Goal: Task Accomplishment & Management: Complete application form

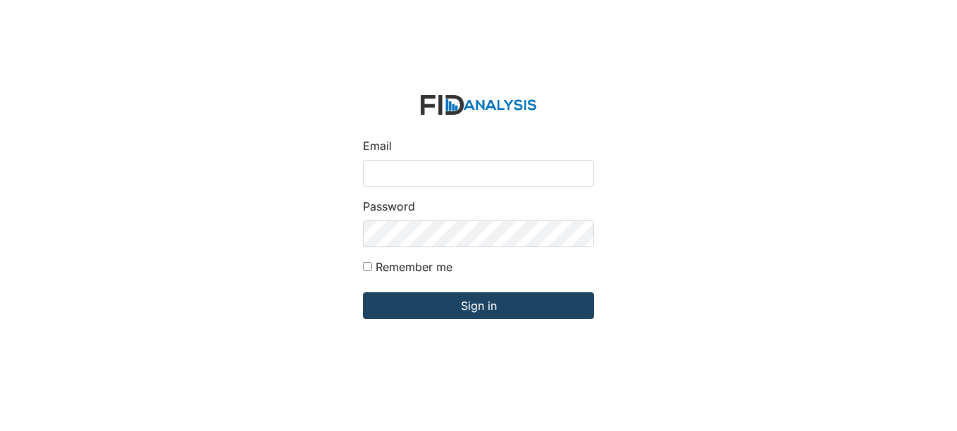
type input "[EMAIL_ADDRESS][DOMAIN_NAME]"
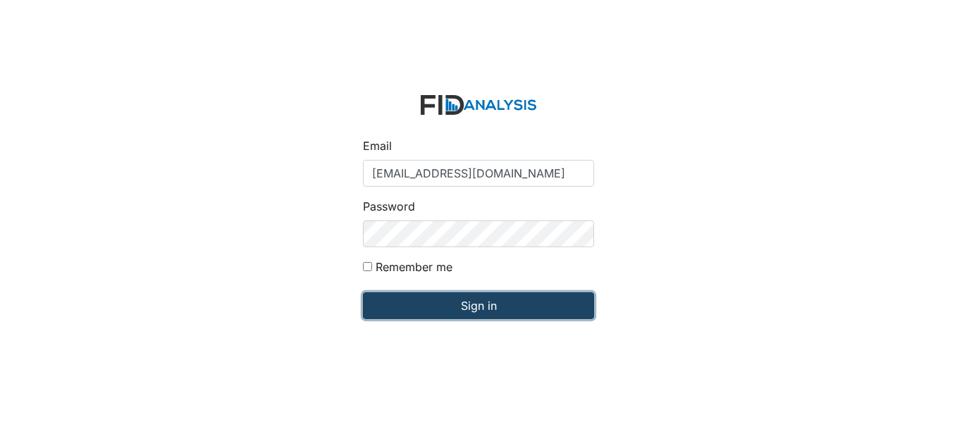
click at [533, 307] on input "Sign in" at bounding box center [478, 306] width 231 height 27
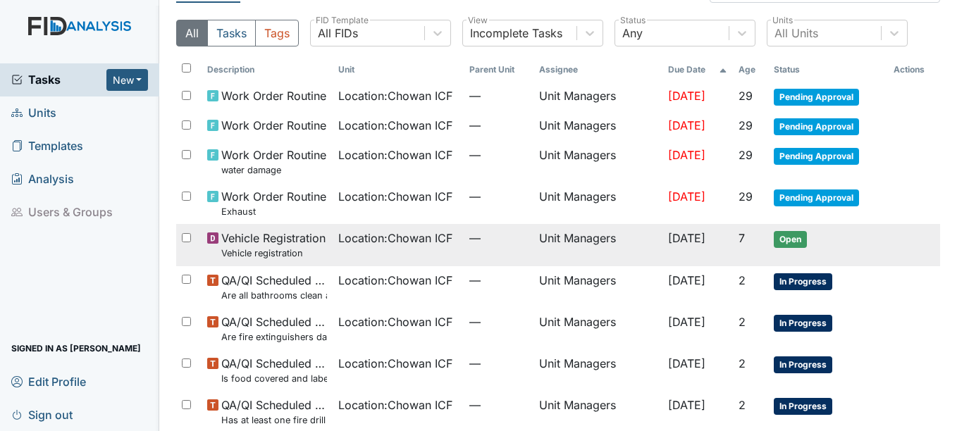
scroll to position [70, 0]
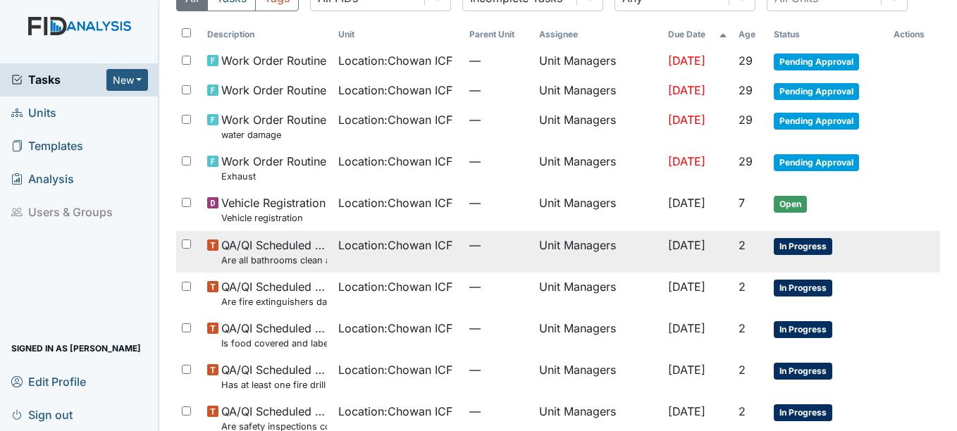
click at [276, 257] on small "Are all bathrooms clean and in good repair?" at bounding box center [274, 260] width 106 height 13
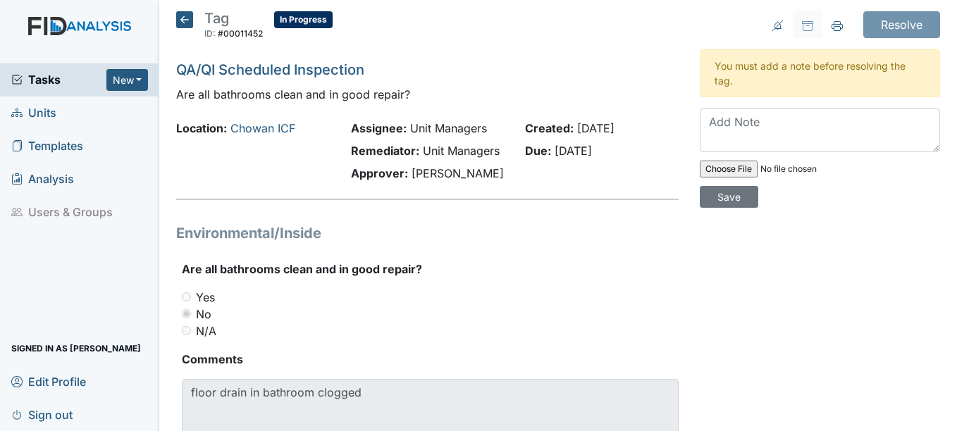
click at [178, 25] on icon at bounding box center [184, 19] width 17 height 17
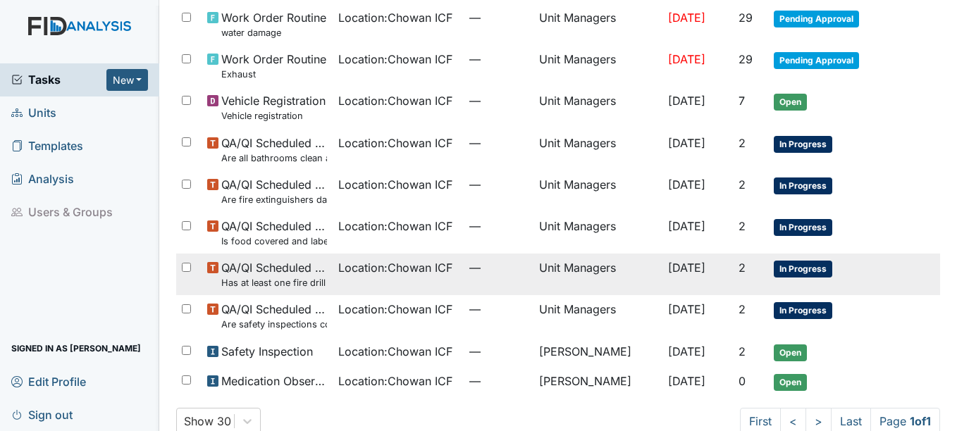
scroll to position [199, 0]
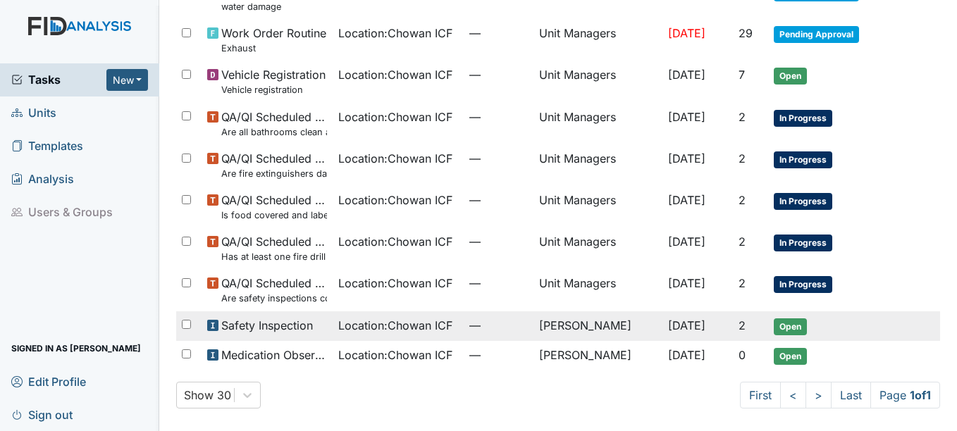
click at [321, 331] on td "Safety Inspection" at bounding box center [267, 327] width 131 height 30
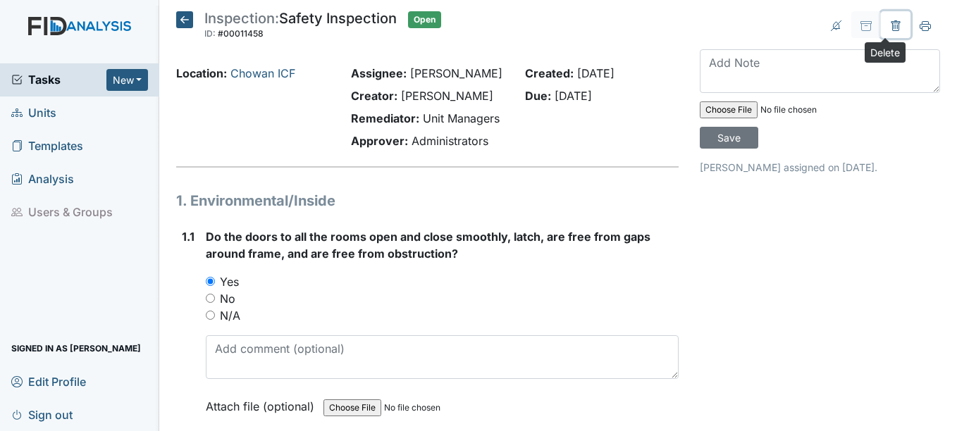
click at [890, 25] on icon at bounding box center [895, 25] width 11 height 11
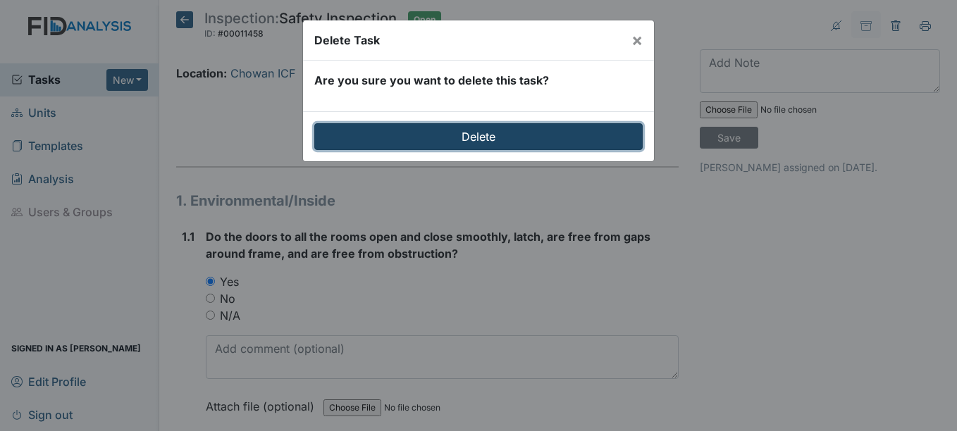
click at [580, 137] on input "Delete" at bounding box center [478, 136] width 328 height 27
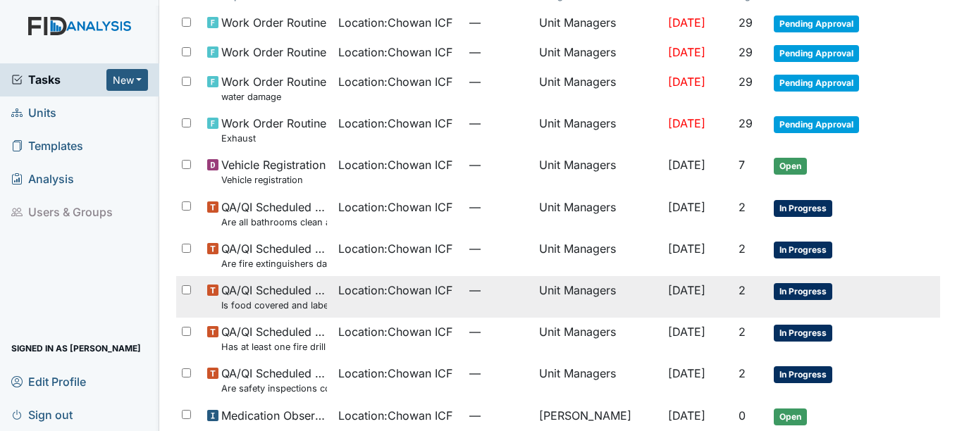
scroll to position [216, 0]
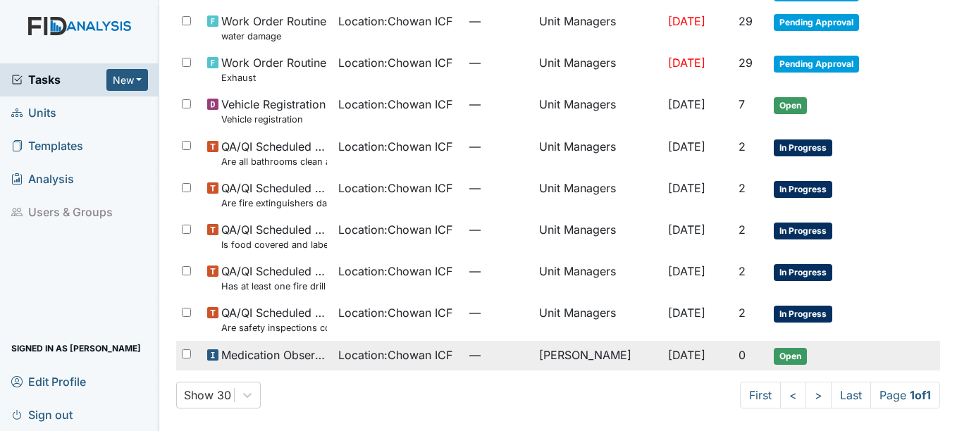
click at [378, 362] on span "Location : Chowan ICF" at bounding box center [395, 355] width 114 height 17
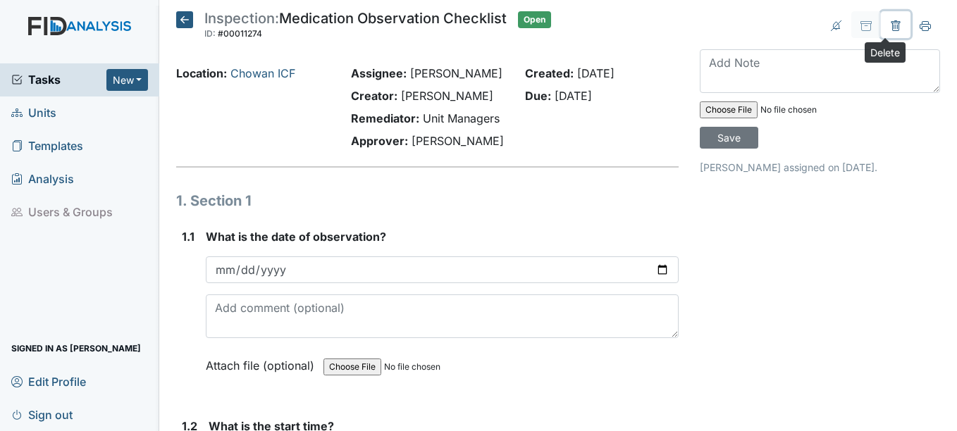
click at [890, 30] on icon at bounding box center [895, 25] width 11 height 11
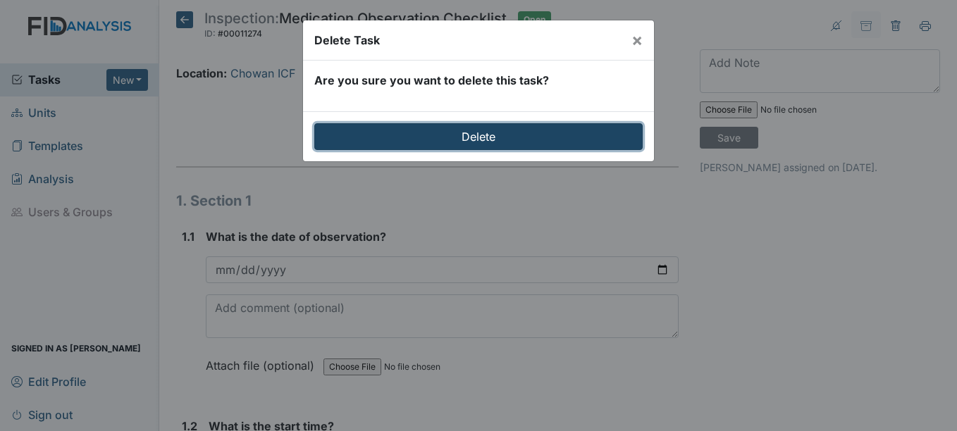
click at [573, 129] on input "Delete" at bounding box center [478, 136] width 328 height 27
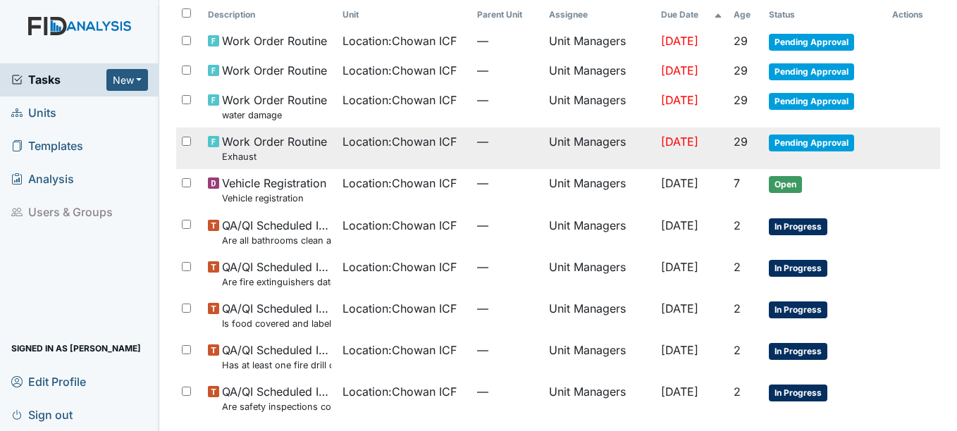
scroll to position [141, 0]
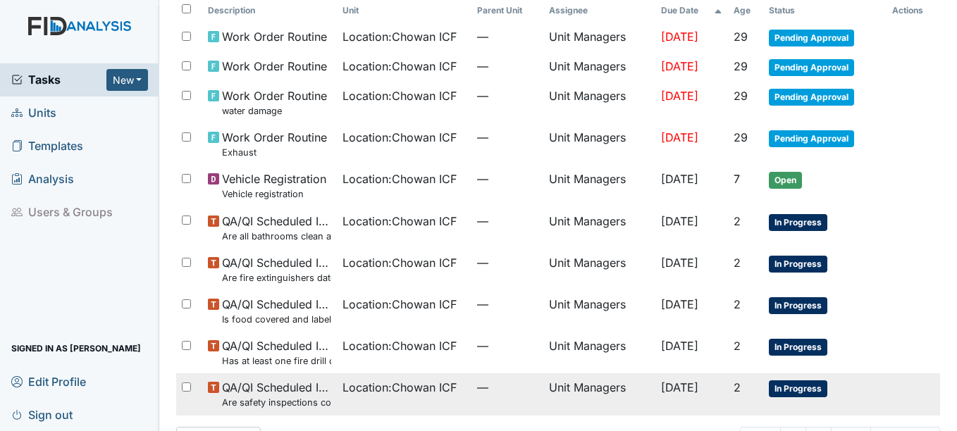
click at [293, 391] on span "QA/QI Scheduled Inspection Are safety inspections completed monthly and minutes…" at bounding box center [276, 394] width 109 height 30
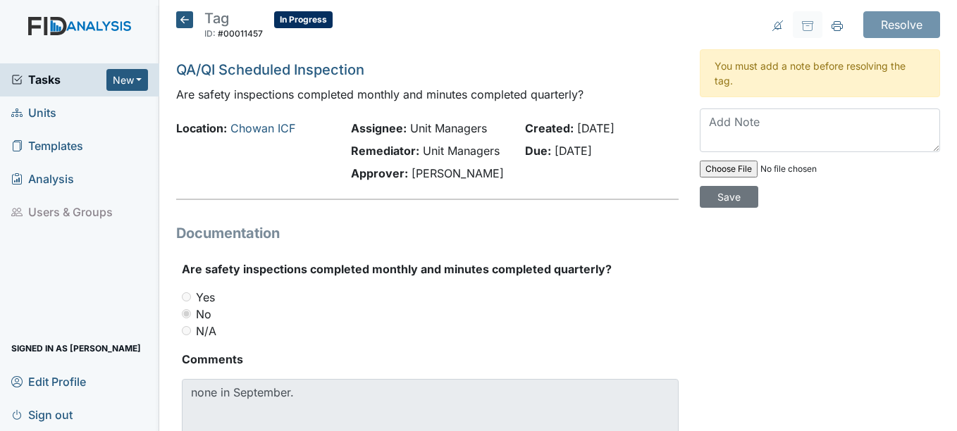
scroll to position [70, 0]
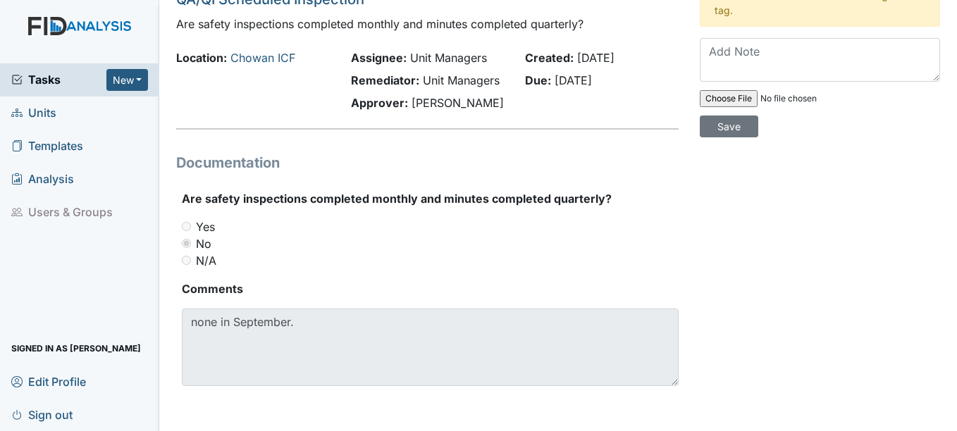
click at [579, 128] on div "Tag ID: #00011457 In Progress Autosaving... QA/QI Scheduled Inspection Are safe…" at bounding box center [427, 180] width 523 height 479
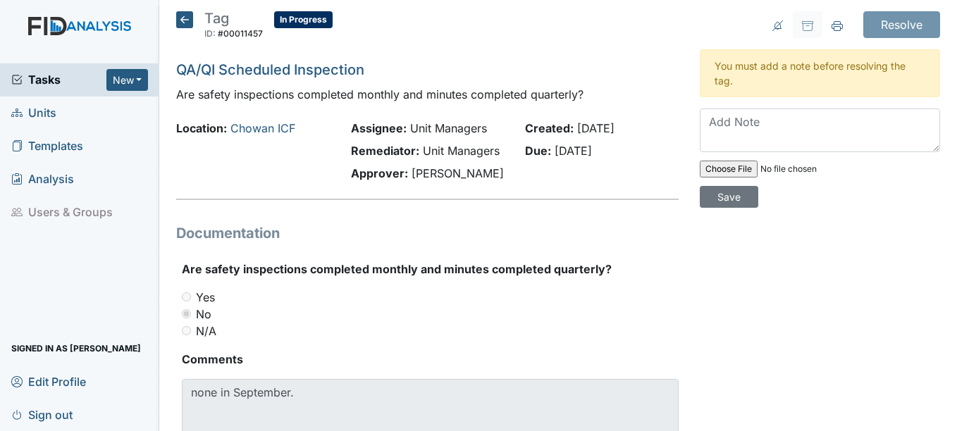
click at [186, 20] on icon at bounding box center [184, 19] width 17 height 17
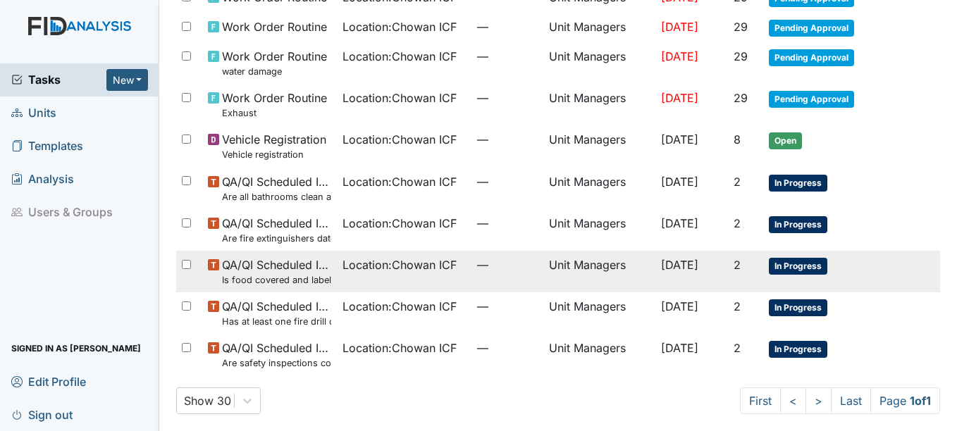
scroll to position [140, 0]
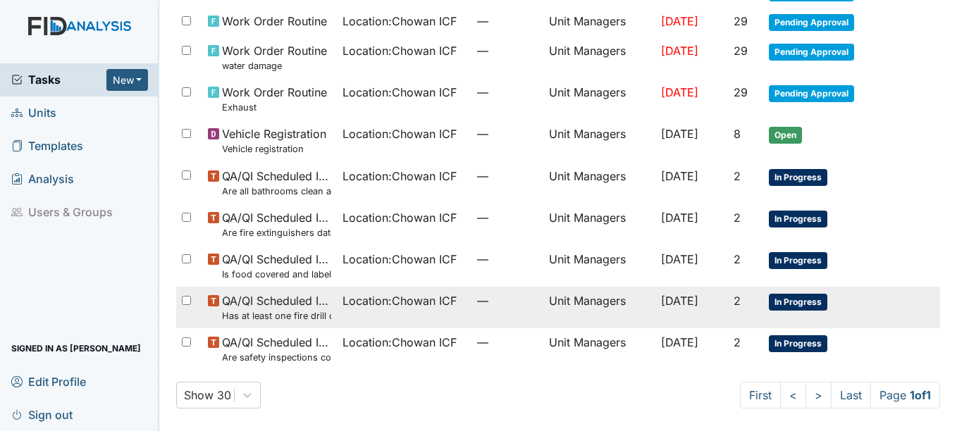
click at [306, 312] on small "Has at least one fire drill occurred per shift per quarter? (Third shift 2AM to…" at bounding box center [276, 315] width 109 height 13
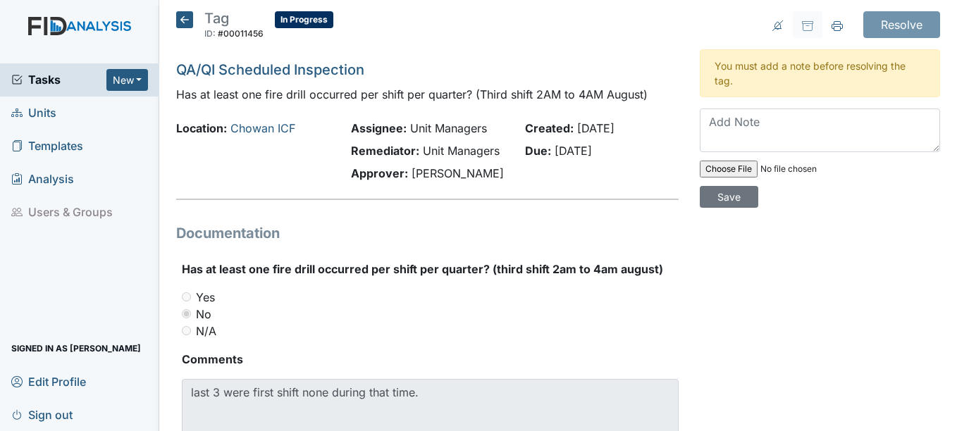
click at [184, 21] on icon at bounding box center [184, 19] width 17 height 17
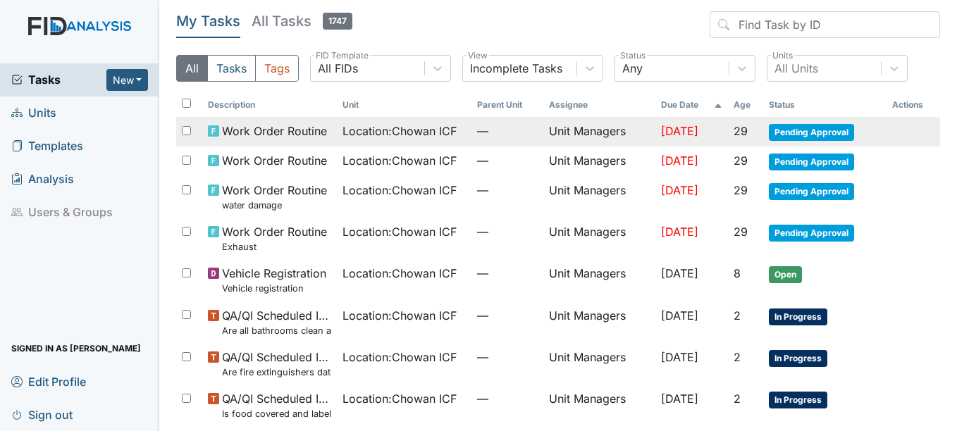
click at [410, 124] on span "Location : Chowan ICF" at bounding box center [400, 131] width 114 height 17
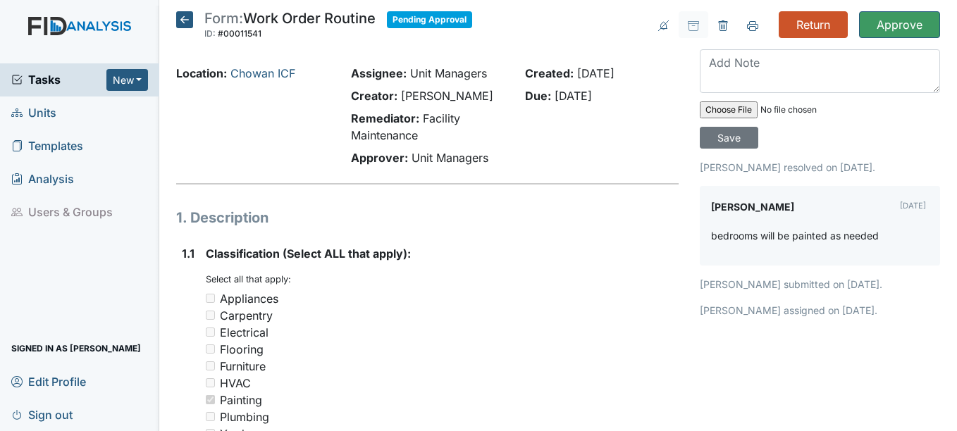
click at [183, 21] on icon at bounding box center [184, 19] width 17 height 17
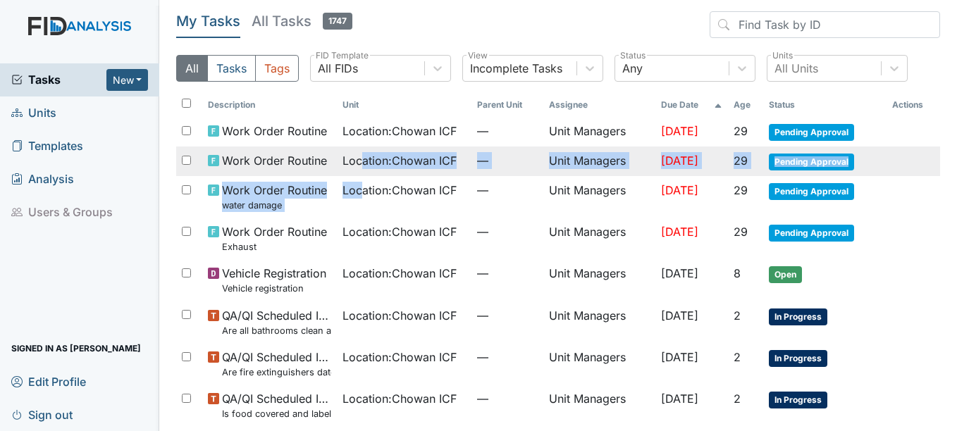
drag, startPoint x: 350, startPoint y: 164, endPoint x: 350, endPoint y: 173, distance: 9.9
click at [350, 173] on td "Location : Chowan ICF" at bounding box center [404, 162] width 135 height 30
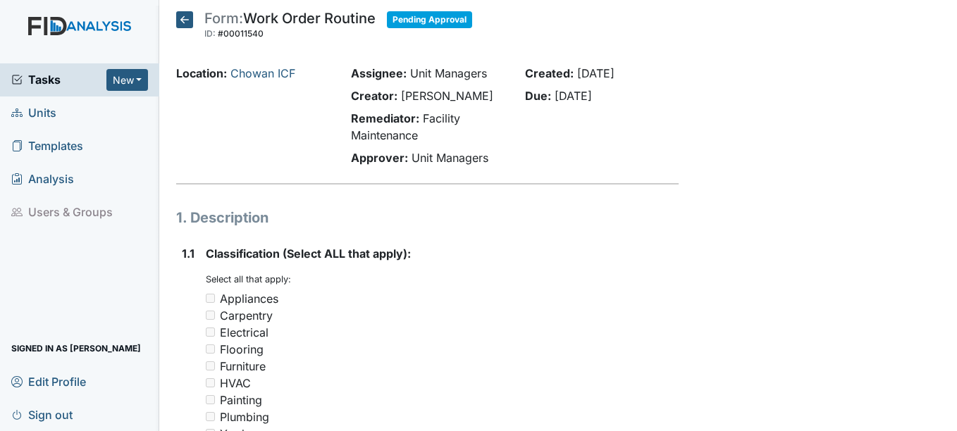
click at [350, 164] on html "Tasks New Form Inspection Document Bundle Units Templates Analysis Users & Grou…" at bounding box center [478, 215] width 957 height 431
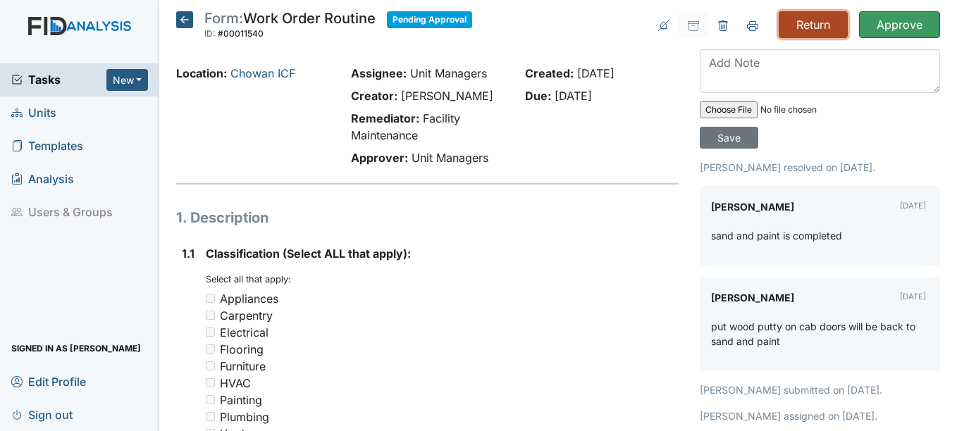
click at [803, 25] on input "Return" at bounding box center [813, 24] width 69 height 27
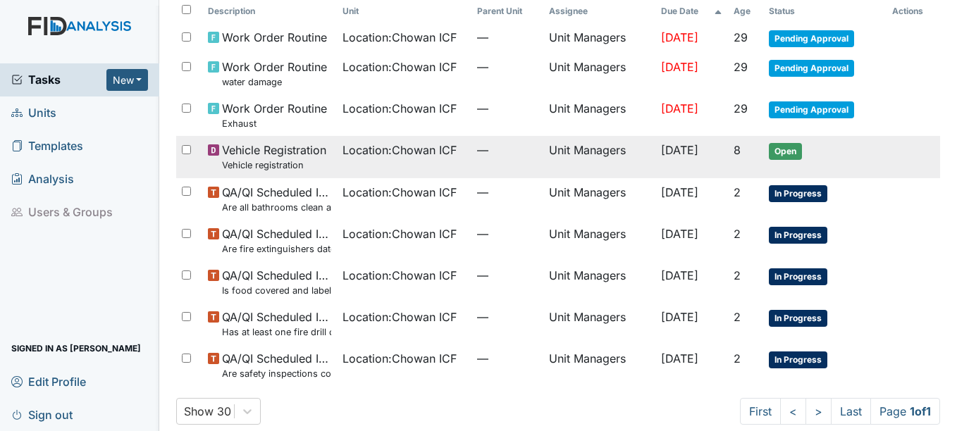
scroll to position [86, 0]
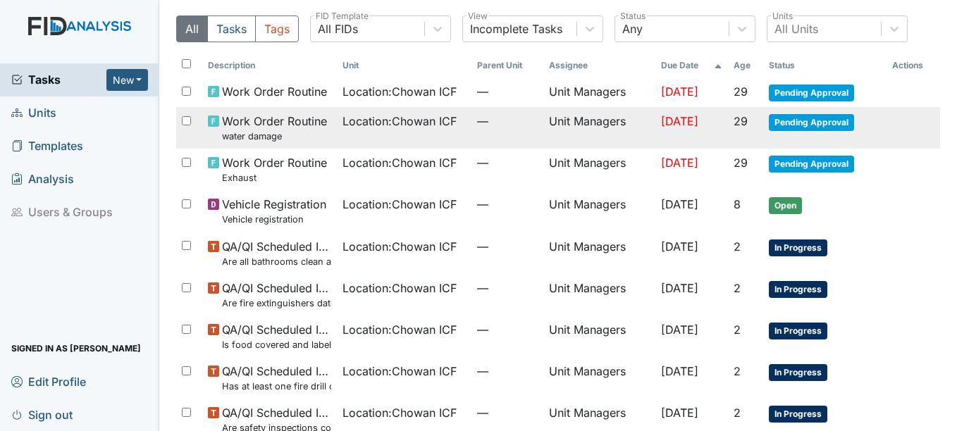
click at [453, 135] on td "Location : Chowan ICF" at bounding box center [404, 128] width 135 height 42
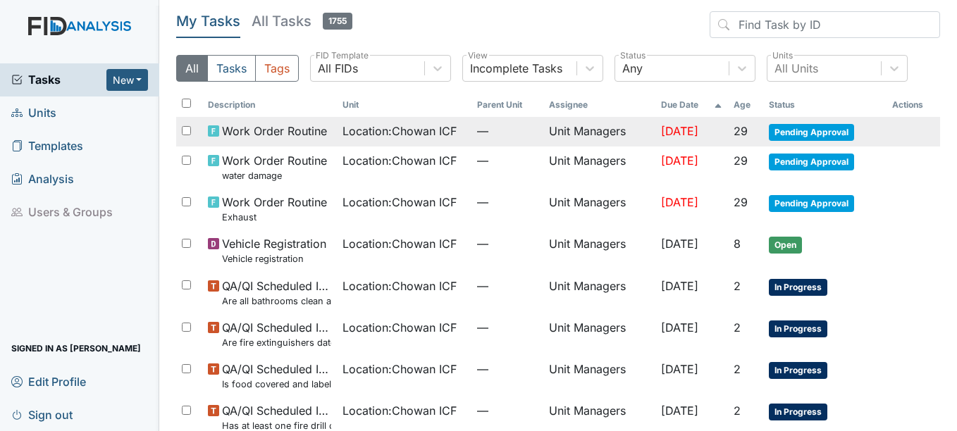
click at [297, 135] on span "Work Order Routine" at bounding box center [274, 131] width 105 height 17
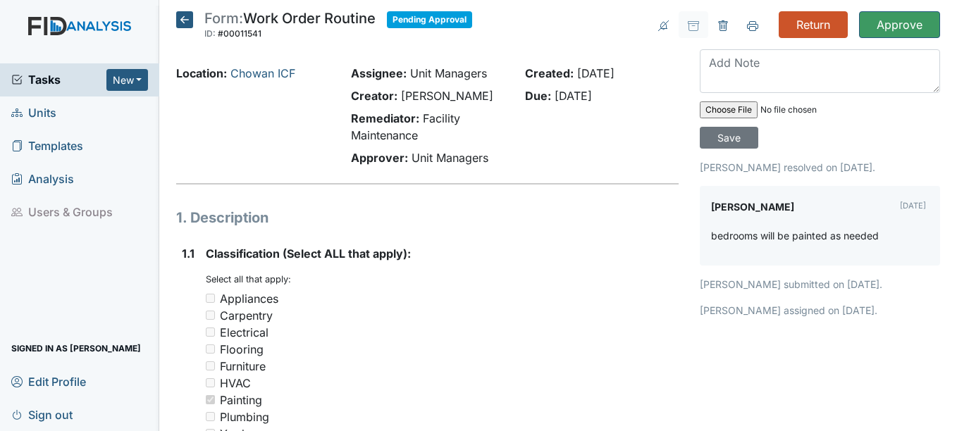
click at [183, 22] on icon at bounding box center [184, 19] width 17 height 17
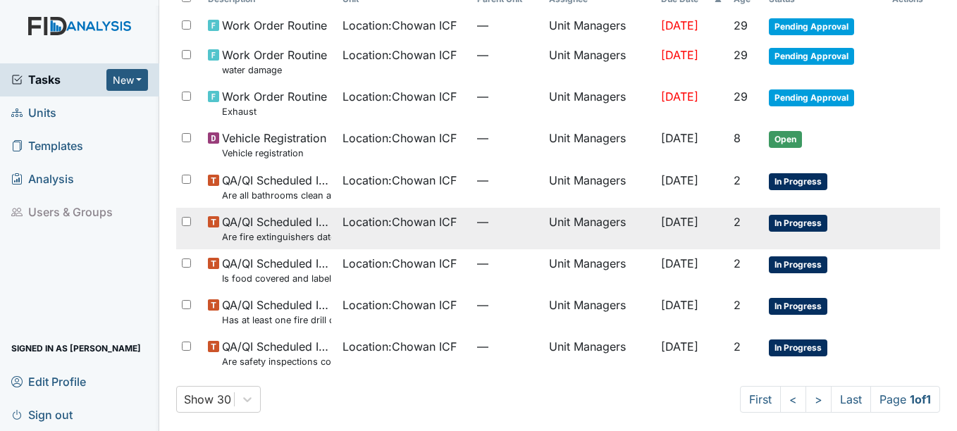
scroll to position [110, 0]
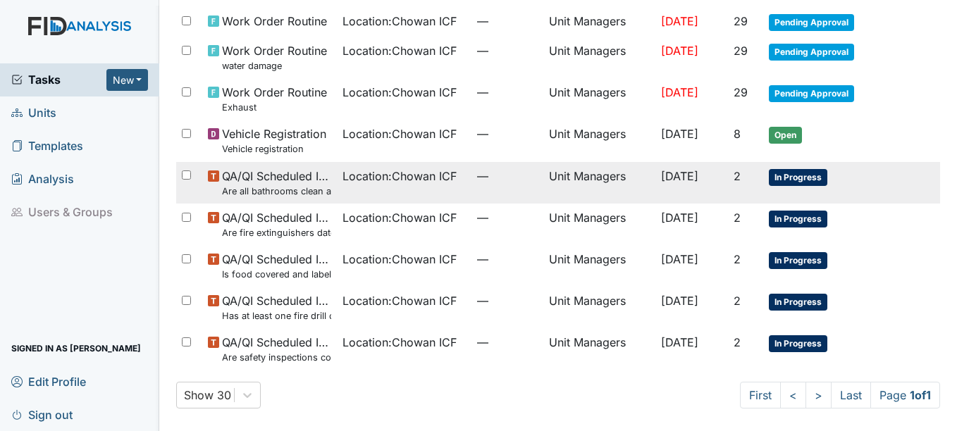
click at [405, 181] on span "Location : Chowan ICF" at bounding box center [400, 176] width 114 height 17
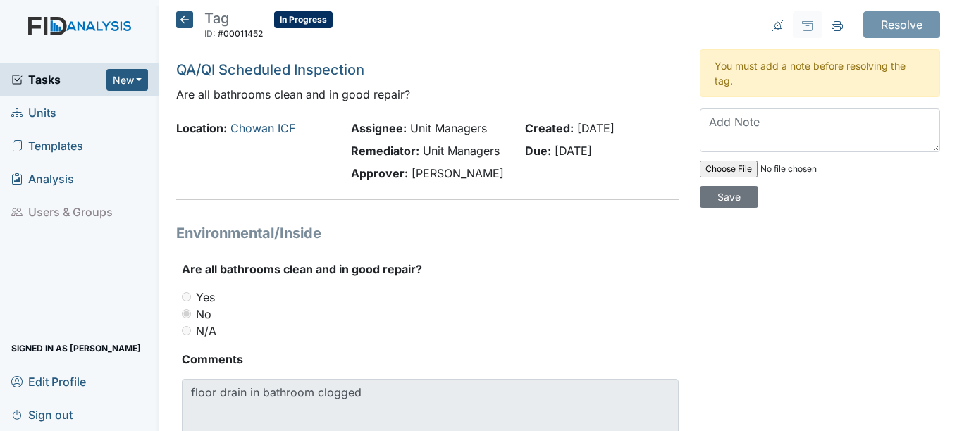
click at [187, 21] on icon at bounding box center [184, 19] width 17 height 17
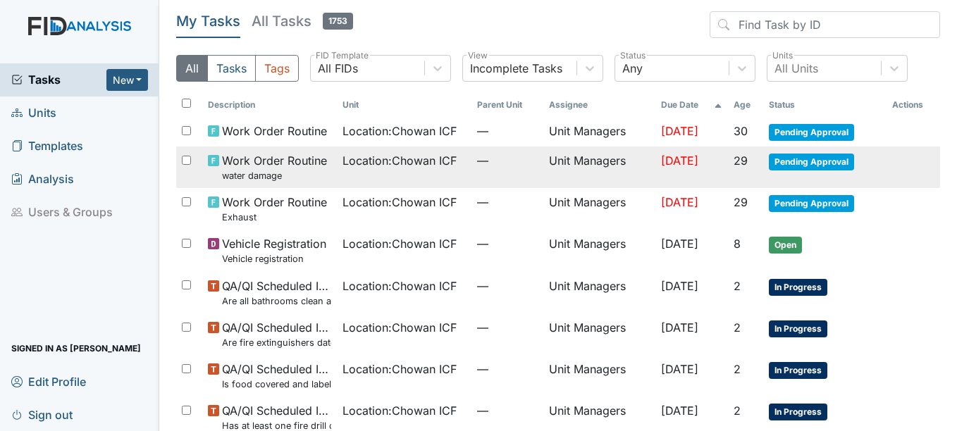
click at [417, 174] on td "Location : Chowan ICF" at bounding box center [404, 168] width 135 height 42
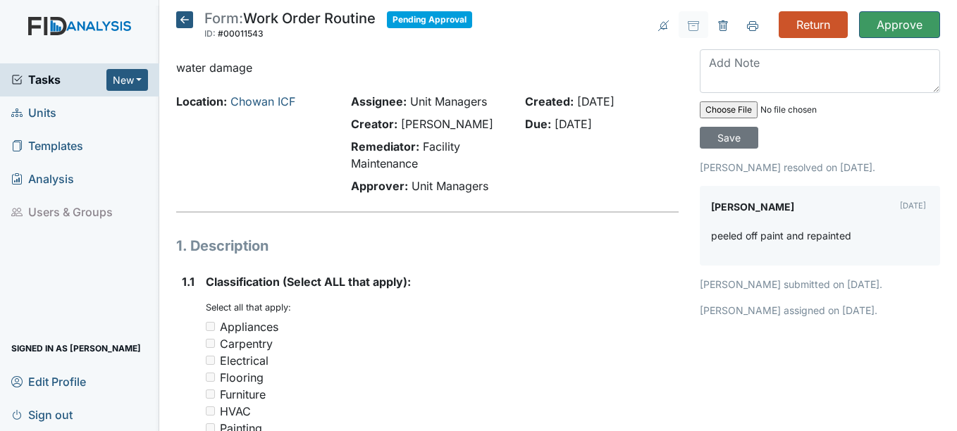
click at [190, 23] on icon at bounding box center [184, 19] width 17 height 17
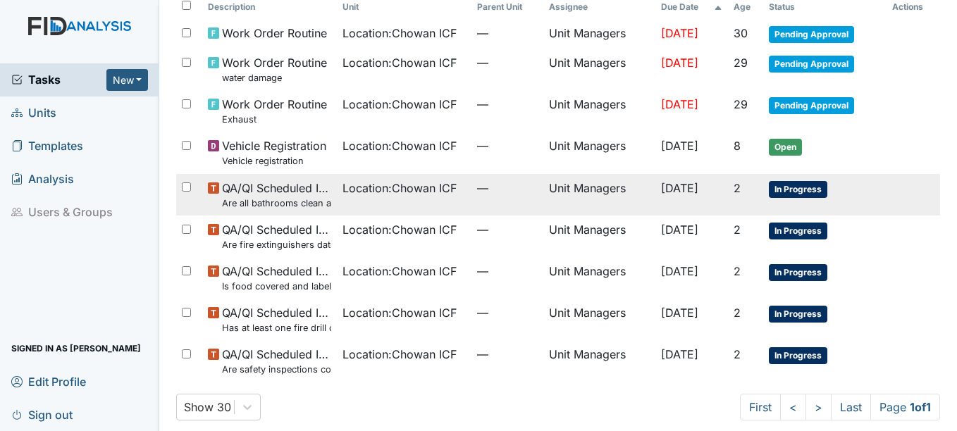
scroll to position [110, 0]
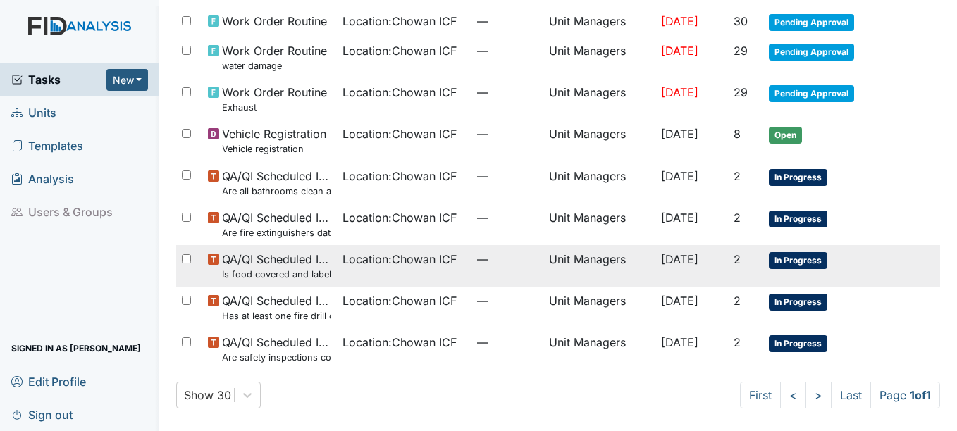
click at [392, 266] on span "Location : Chowan ICF" at bounding box center [400, 259] width 114 height 17
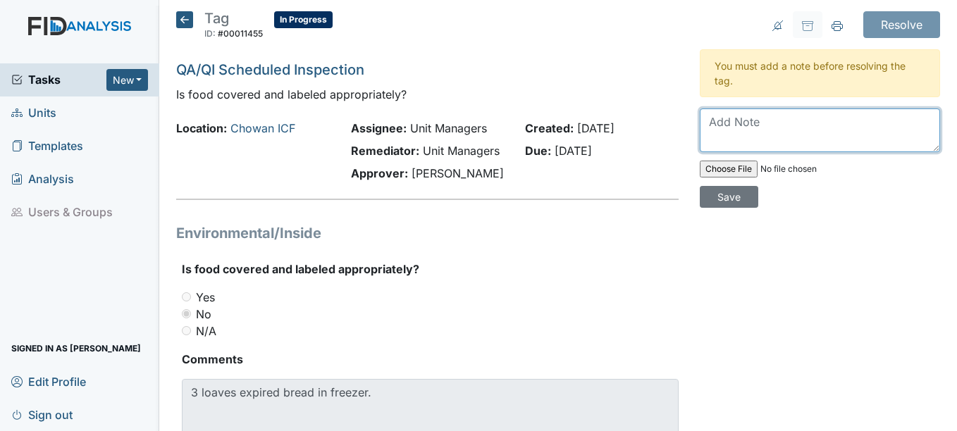
click at [808, 123] on textarea at bounding box center [820, 131] width 240 height 44
type textarea "S"
type textarea "p"
type textarea "N"
type textarea "Bread was thrown away."
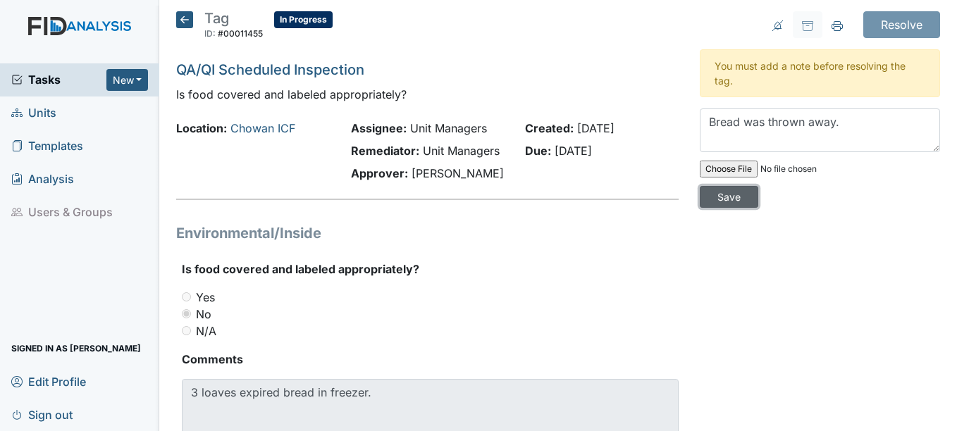
click at [722, 197] on input "Save" at bounding box center [729, 197] width 59 height 22
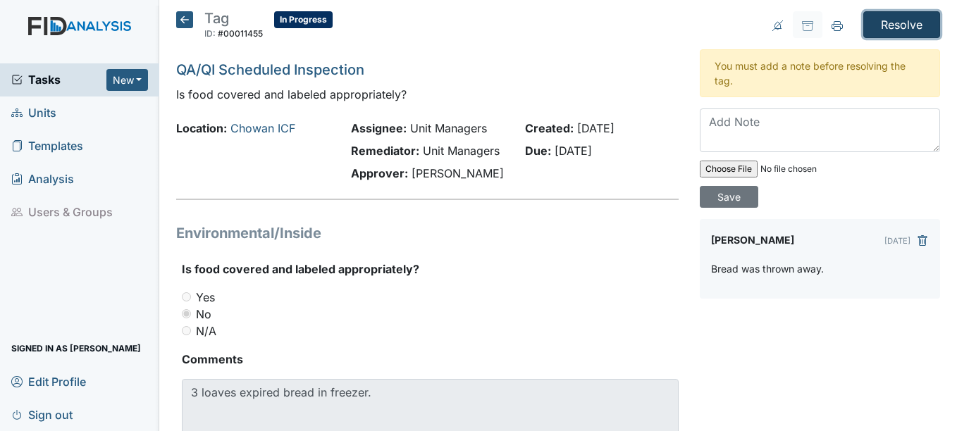
click at [903, 22] on input "Resolve" at bounding box center [901, 24] width 77 height 27
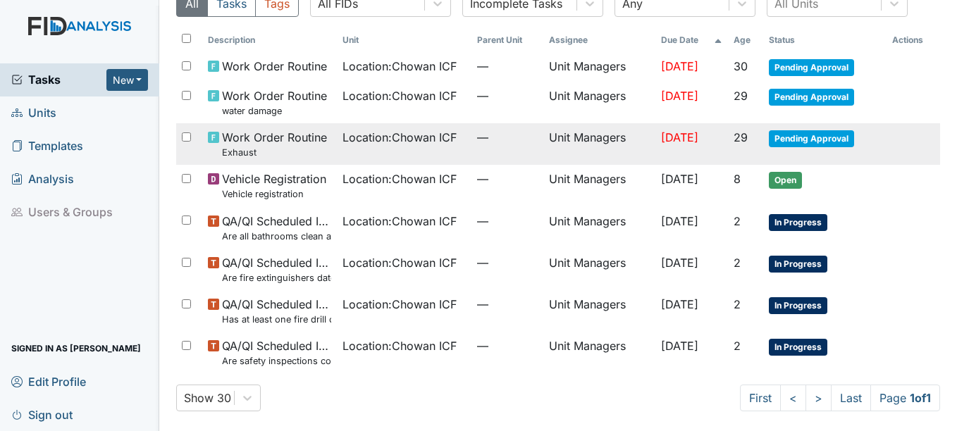
scroll to position [114, 0]
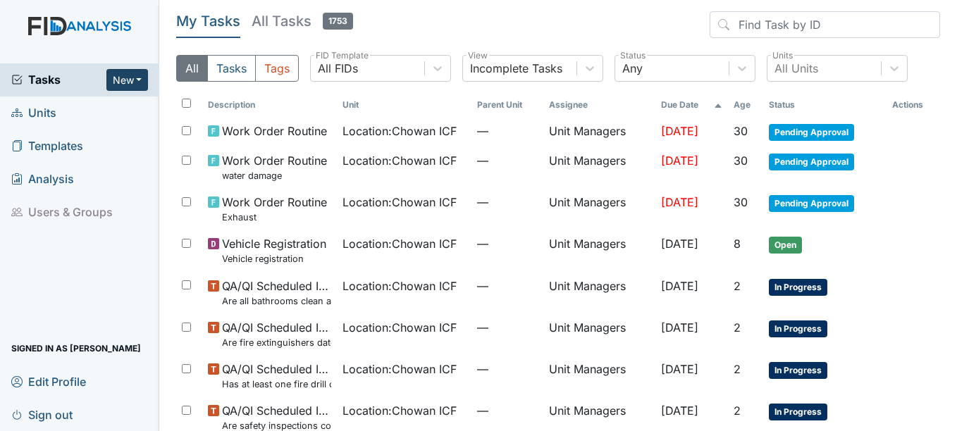
click at [125, 80] on button "New" at bounding box center [127, 80] width 42 height 22
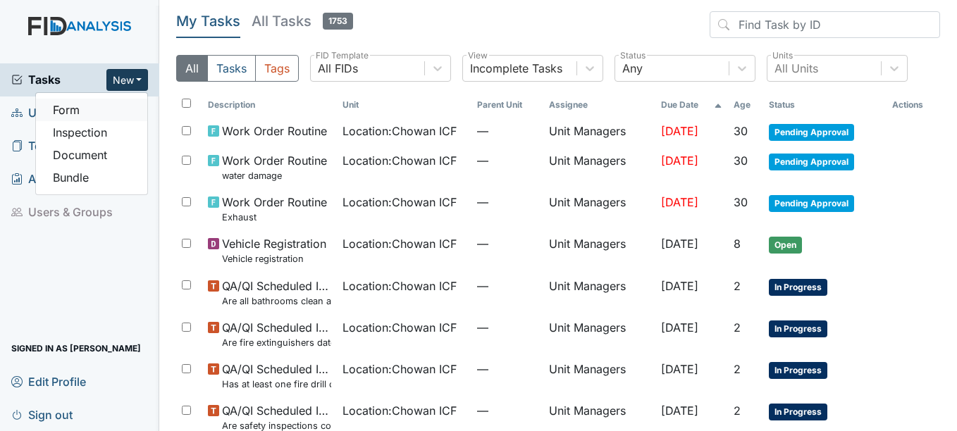
click at [99, 103] on link "Form" at bounding box center [91, 110] width 111 height 23
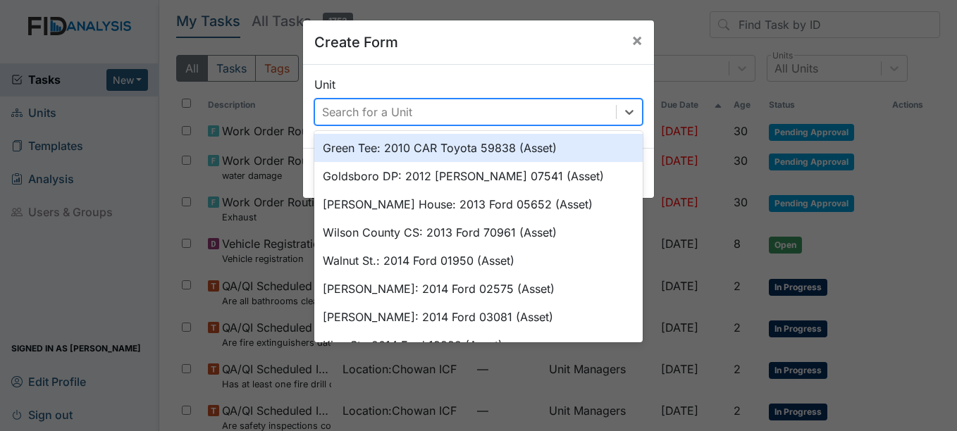
click at [533, 113] on div "Search for a Unit" at bounding box center [465, 111] width 301 height 25
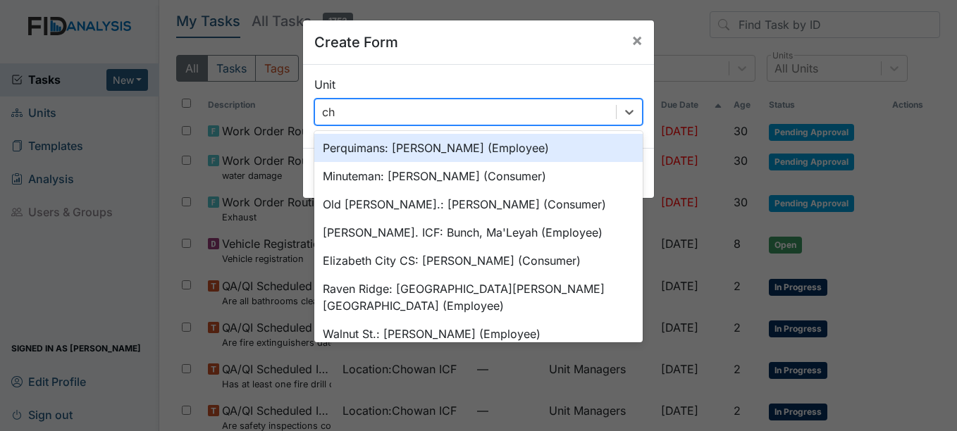
type input "cho"
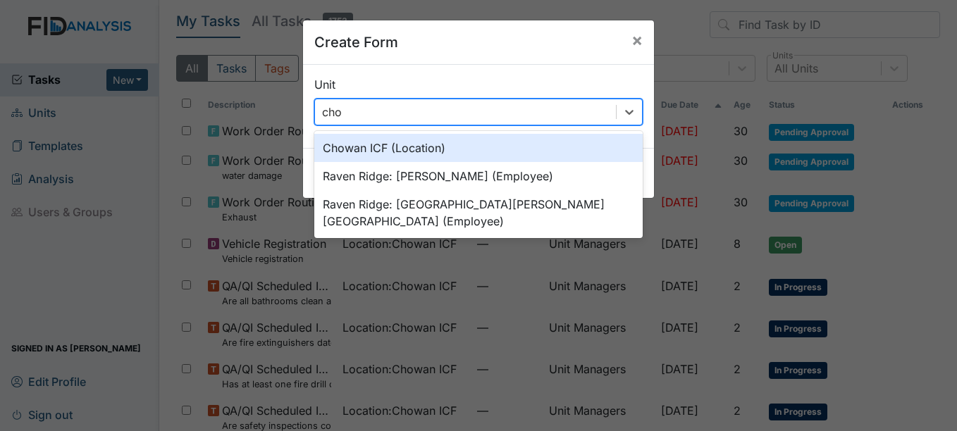
click at [518, 150] on div "Chowan ICF (Location)" at bounding box center [478, 148] width 328 height 28
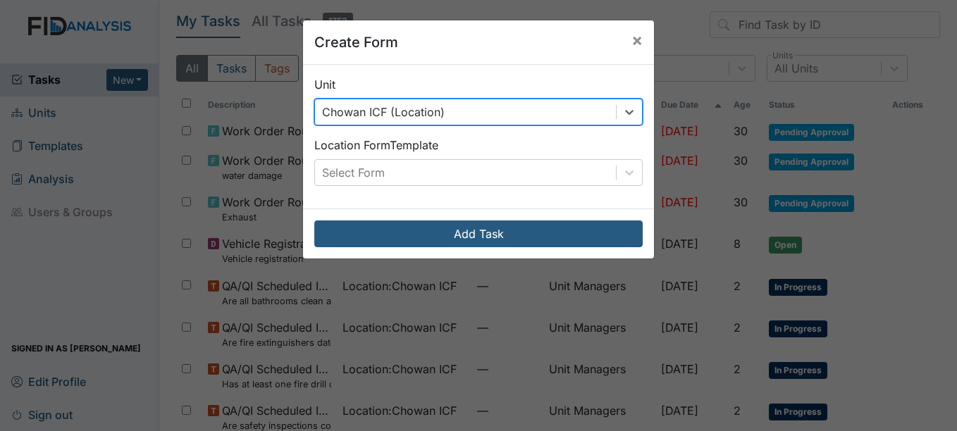
click at [527, 191] on div "Unit option Chowan ICF (Location), selected. 0 results available. Select is foc…" at bounding box center [478, 137] width 351 height 144
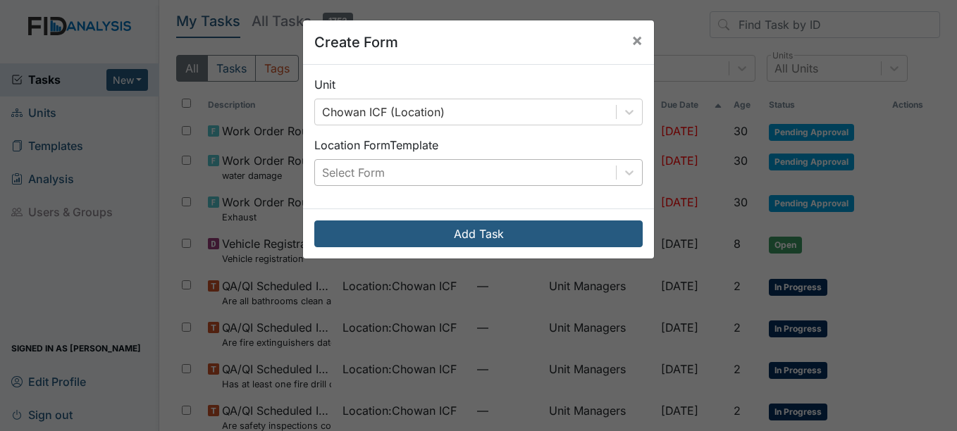
click at [526, 180] on div "Select Form" at bounding box center [465, 172] width 301 height 25
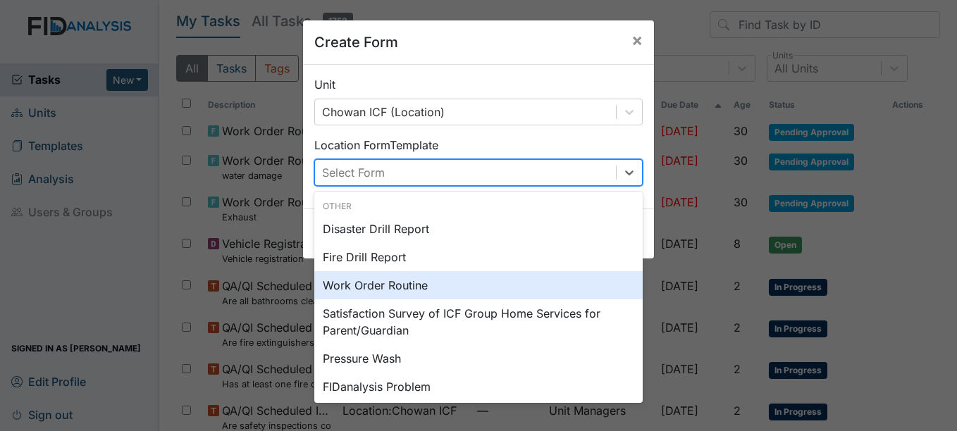
click at [514, 271] on div "Work Order Routine" at bounding box center [478, 285] width 328 height 28
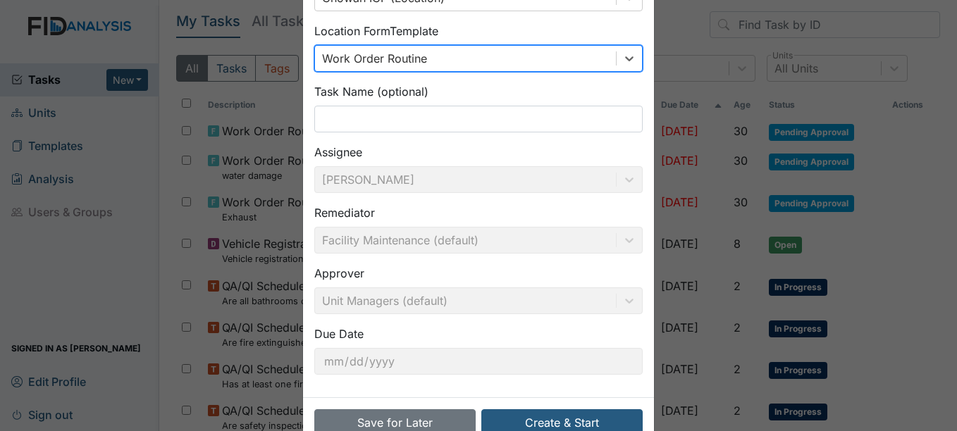
scroll to position [80, 0]
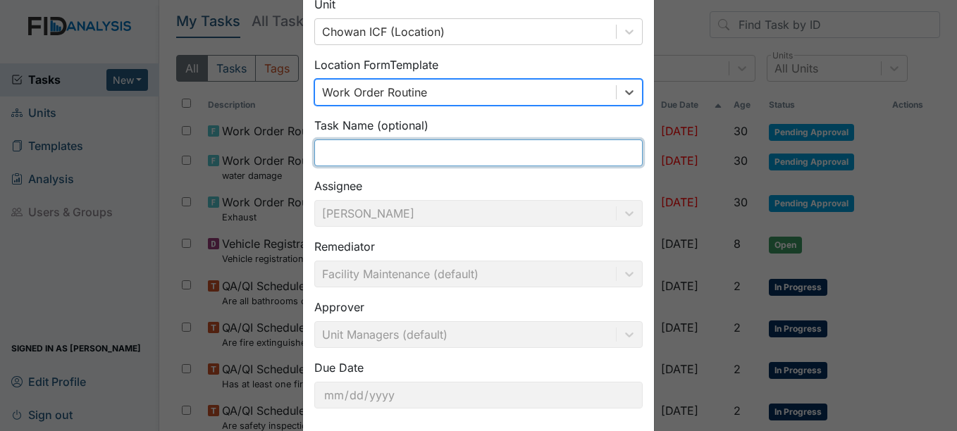
click at [507, 150] on input "text" at bounding box center [478, 153] width 328 height 27
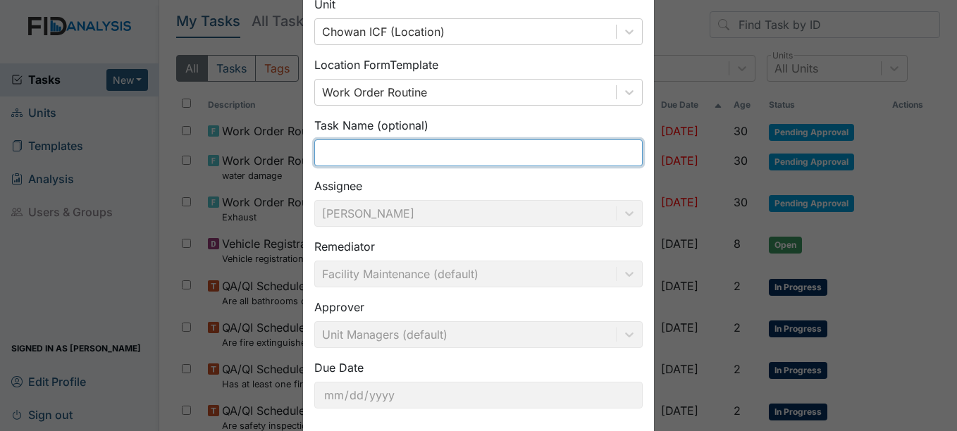
click at [507, 151] on input "text" at bounding box center [478, 153] width 328 height 27
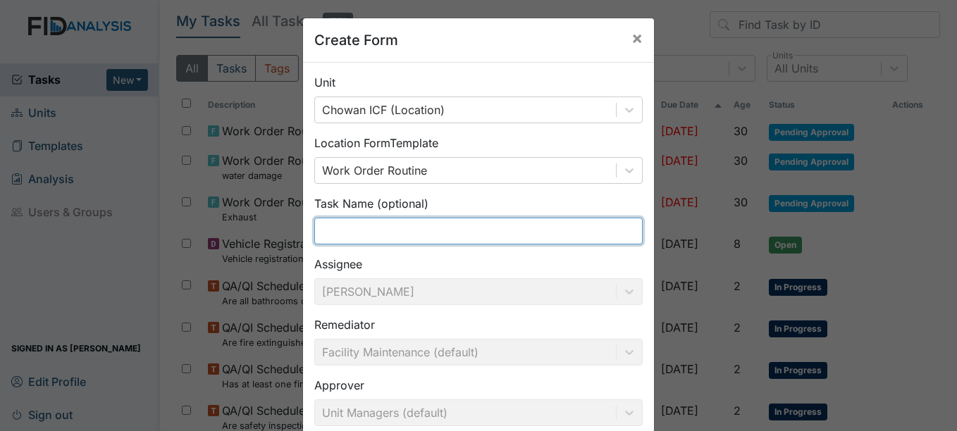
scroll to position [0, 0]
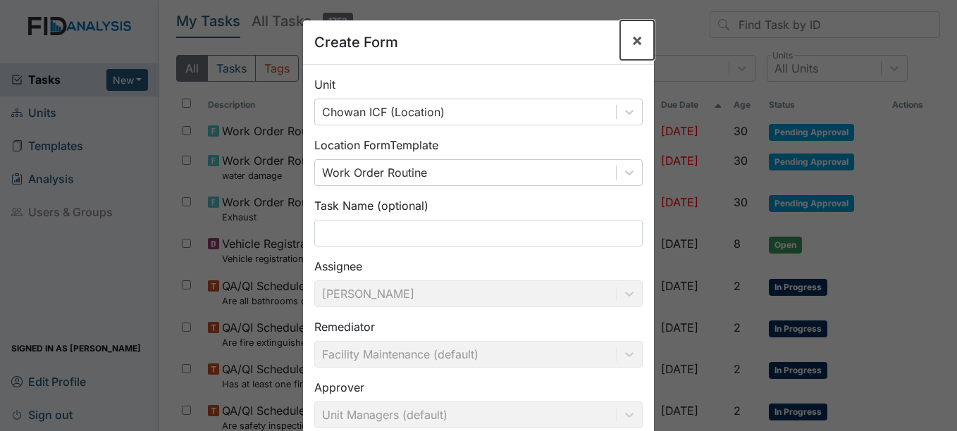
click at [632, 41] on span "×" at bounding box center [637, 40] width 11 height 20
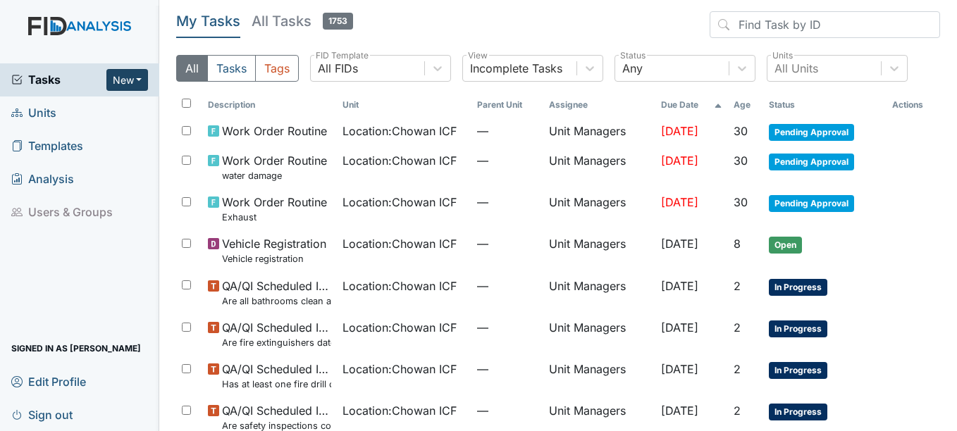
click at [135, 87] on button "New" at bounding box center [127, 80] width 42 height 22
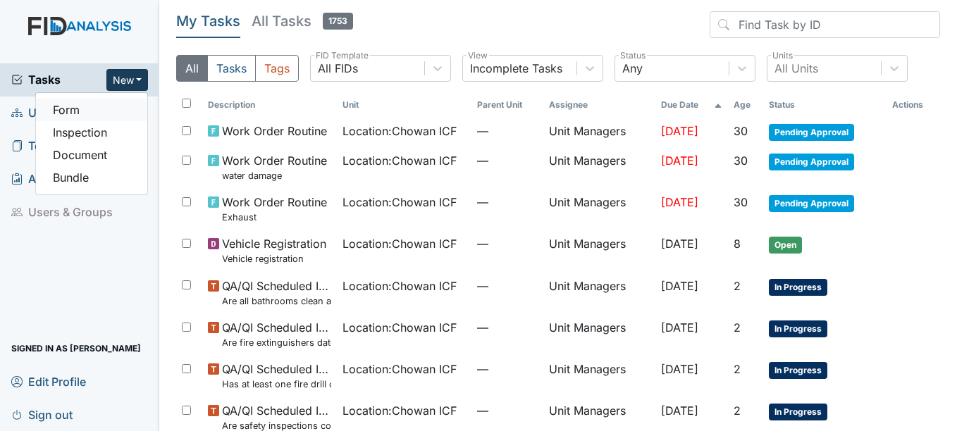
click at [90, 108] on link "Form" at bounding box center [91, 110] width 111 height 23
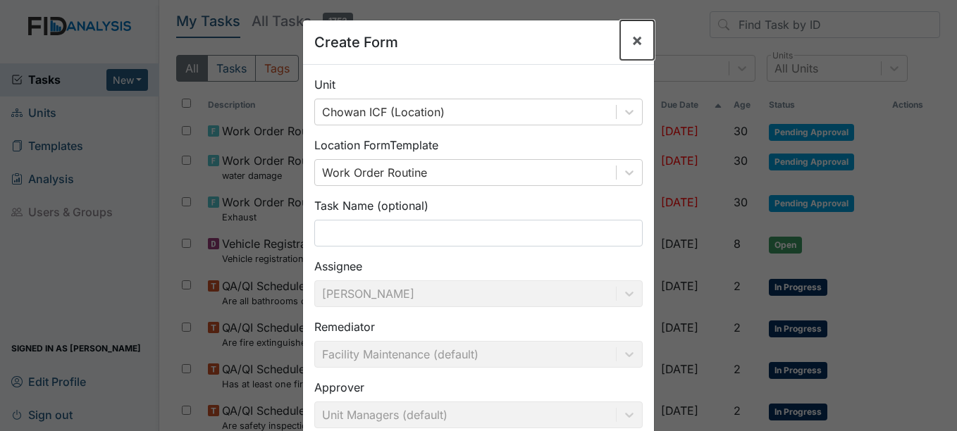
click at [632, 39] on span "×" at bounding box center [637, 40] width 11 height 20
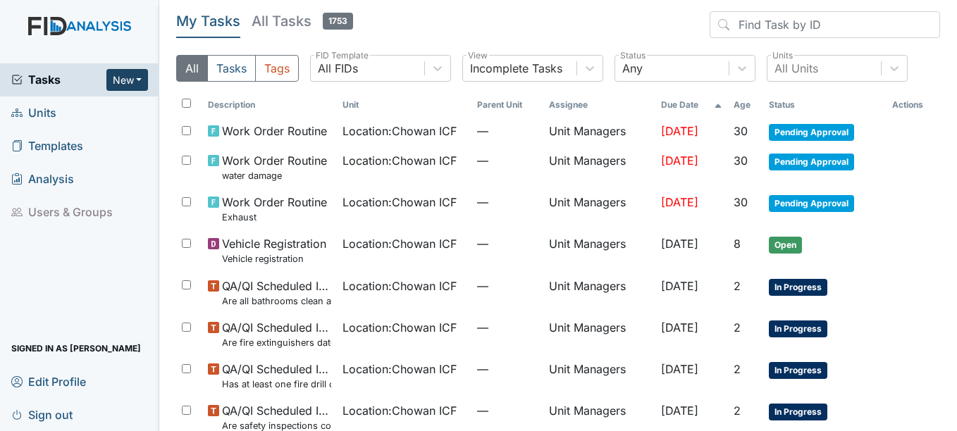
click at [137, 86] on button "New" at bounding box center [127, 80] width 42 height 22
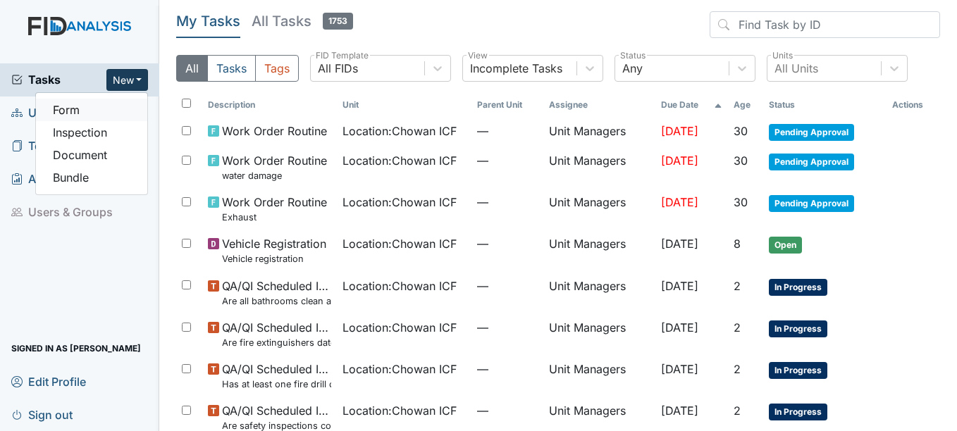
click at [119, 106] on link "Form" at bounding box center [91, 110] width 111 height 23
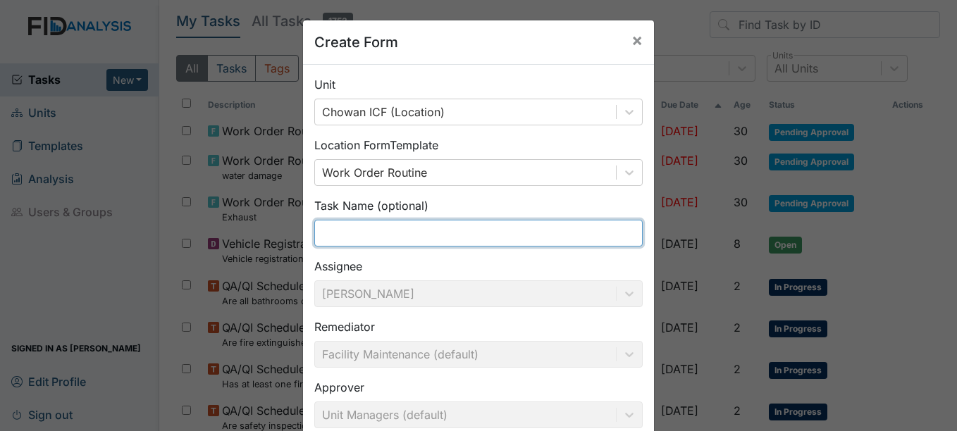
click at [419, 244] on input "text" at bounding box center [478, 233] width 328 height 27
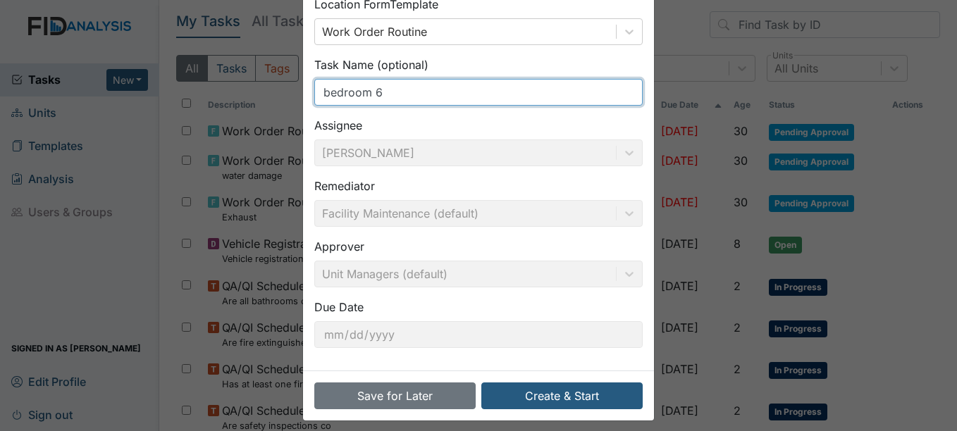
scroll to position [151, 0]
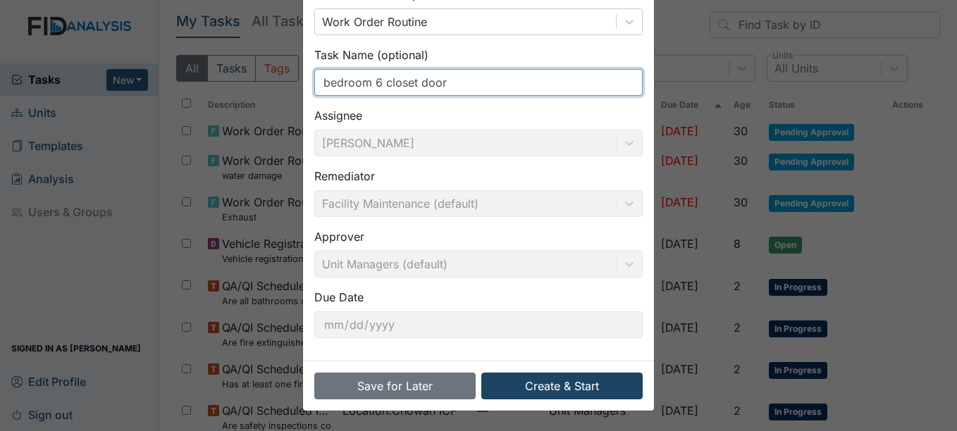
type input "bedroom 6 closet door"
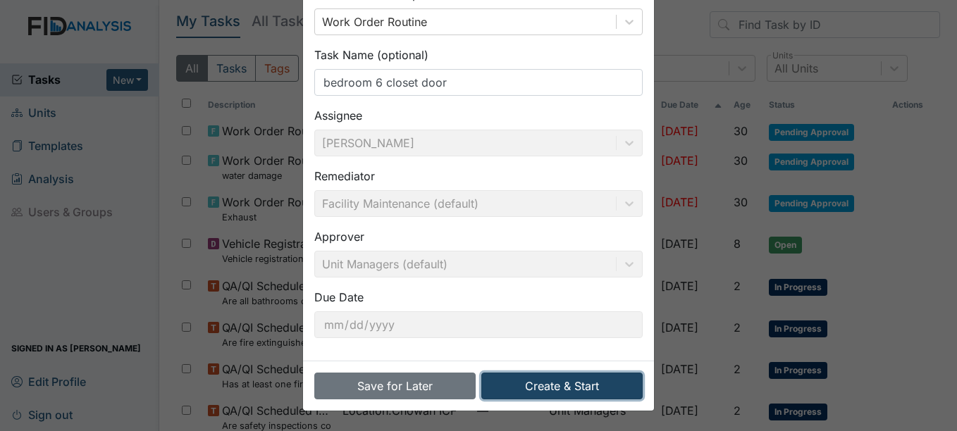
click at [538, 393] on button "Create & Start" at bounding box center [561, 386] width 161 height 27
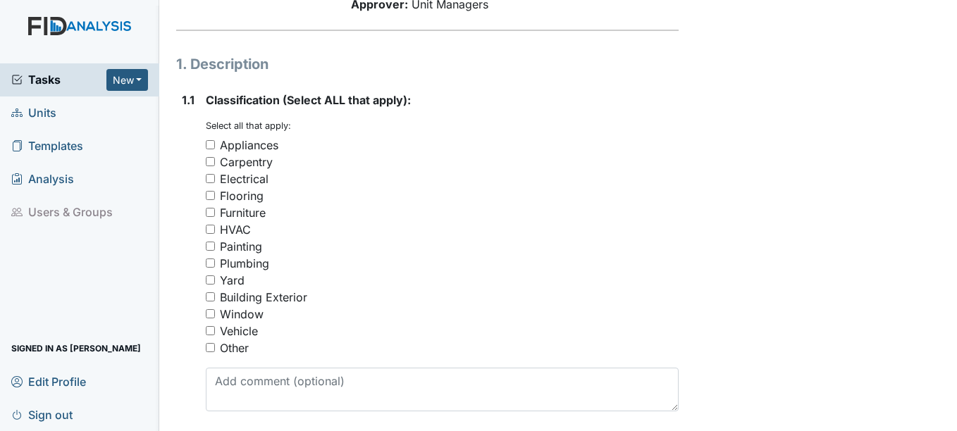
scroll to position [211, 0]
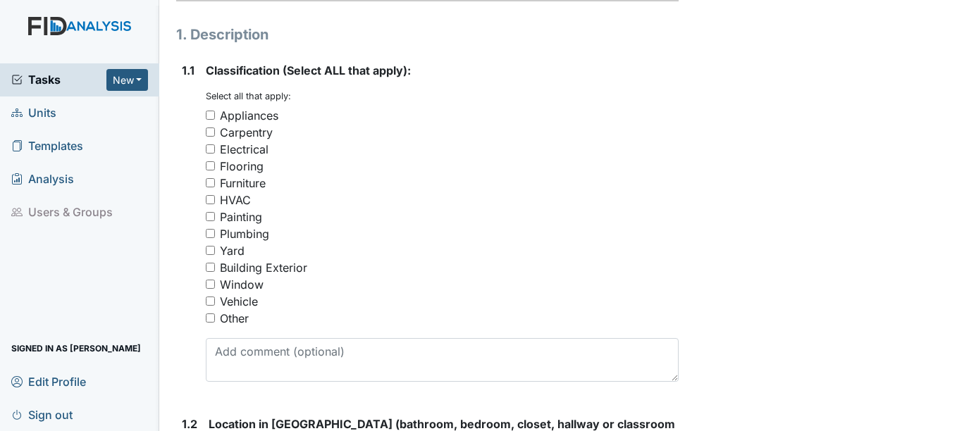
click at [251, 320] on div "Other" at bounding box center [442, 318] width 472 height 17
click at [235, 321] on div "Other" at bounding box center [234, 318] width 29 height 17
click at [215, 321] on input "Other" at bounding box center [210, 318] width 9 height 9
checkbox input "true"
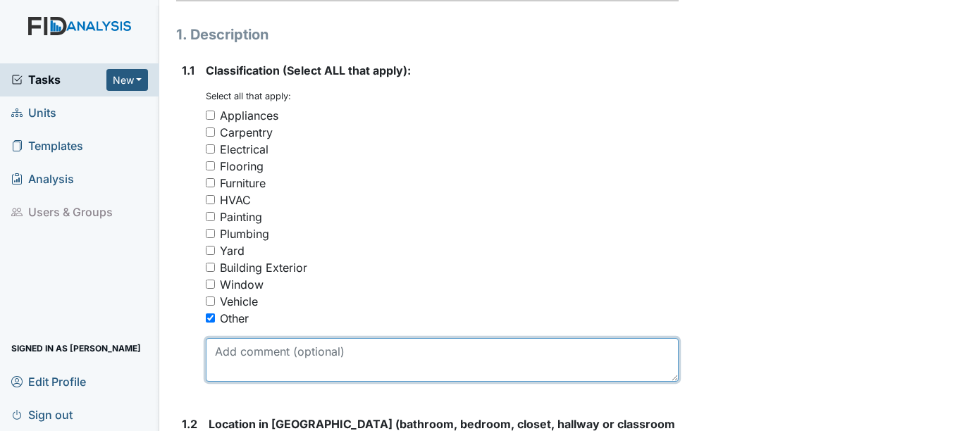
click at [268, 358] on textarea at bounding box center [442, 360] width 472 height 44
type textarea "b"
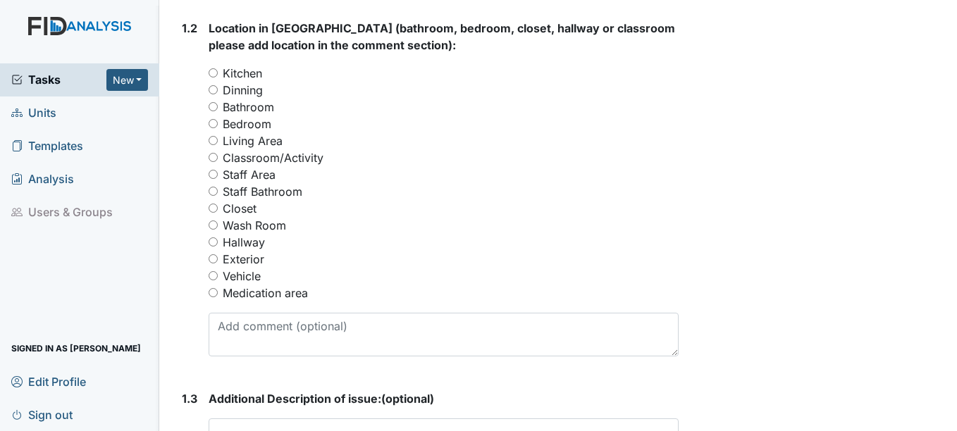
scroll to position [634, 0]
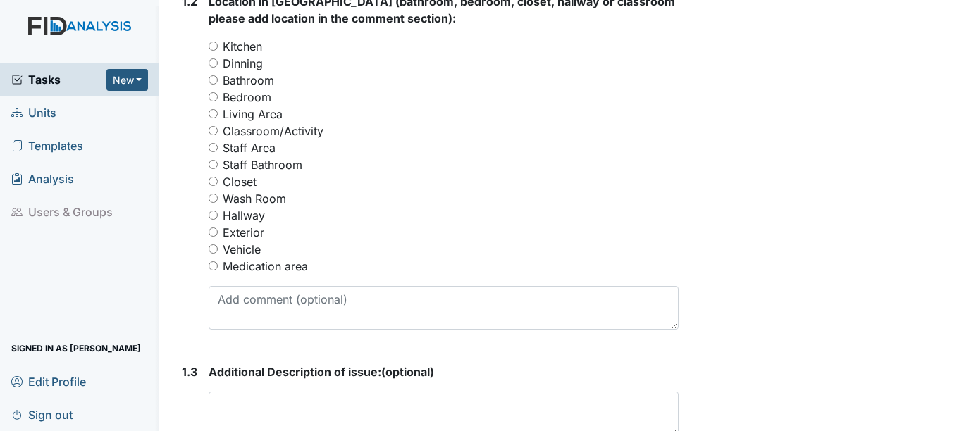
type textarea "closet door"
click at [271, 162] on label "Staff Bathroom" at bounding box center [263, 164] width 80 height 17
click at [218, 162] on input "Staff Bathroom" at bounding box center [213, 164] width 9 height 9
radio input "true"
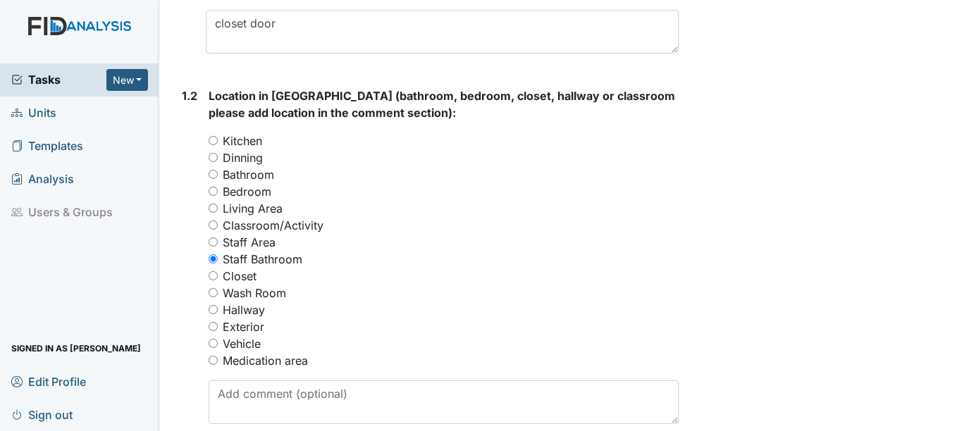
scroll to position [564, 0]
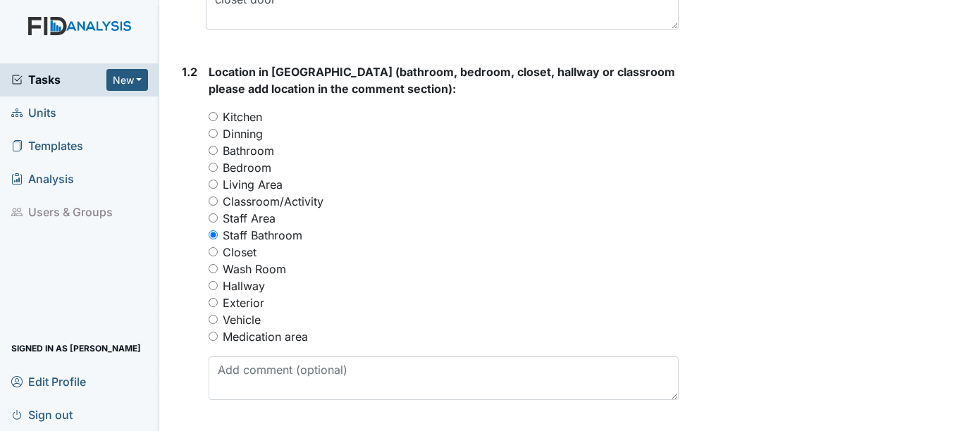
click at [256, 170] on label "Bedroom" at bounding box center [247, 167] width 49 height 17
click at [218, 170] on input "Bedroom" at bounding box center [213, 167] width 9 height 9
radio input "true"
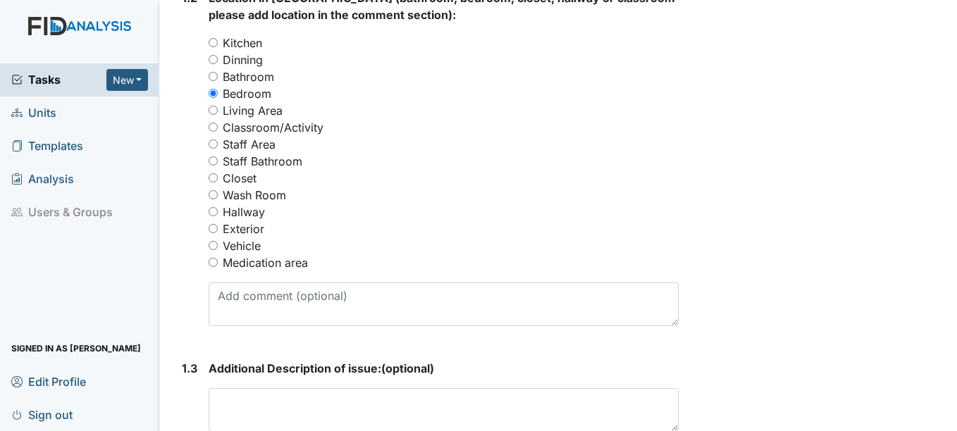
scroll to position [634, 0]
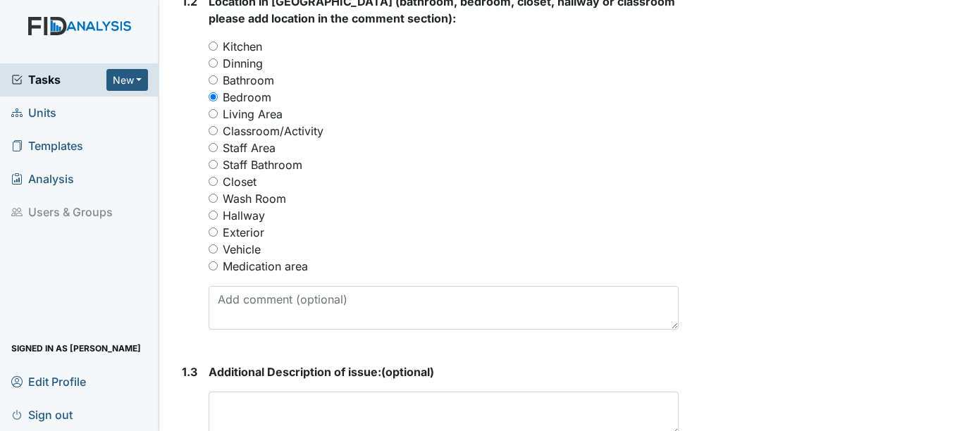
click at [242, 183] on label "Closet" at bounding box center [240, 181] width 34 height 17
click at [218, 183] on input "Closet" at bounding box center [213, 181] width 9 height 9
radio input "true"
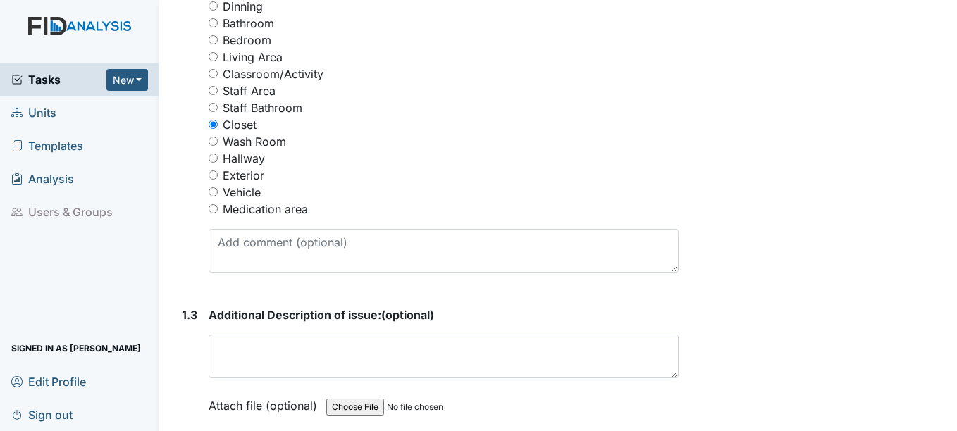
scroll to position [705, 0]
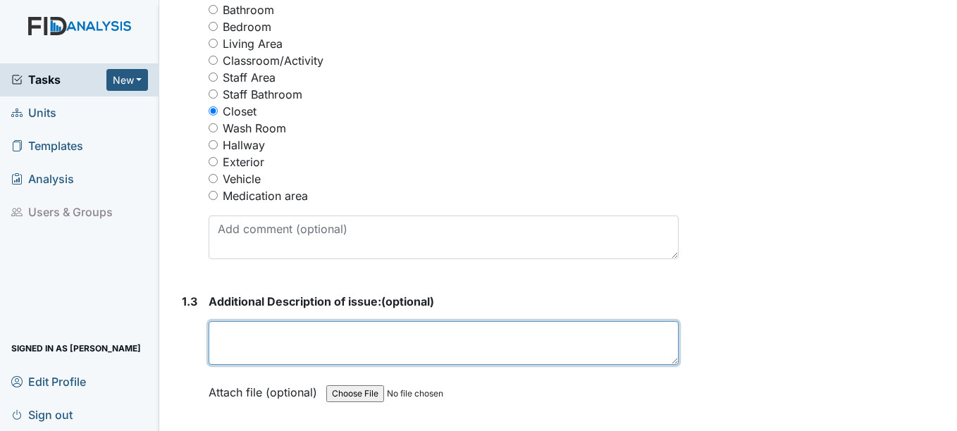
drag, startPoint x: 357, startPoint y: 347, endPoint x: 379, endPoint y: 400, distance: 57.2
click at [357, 350] on textarea at bounding box center [443, 343] width 469 height 44
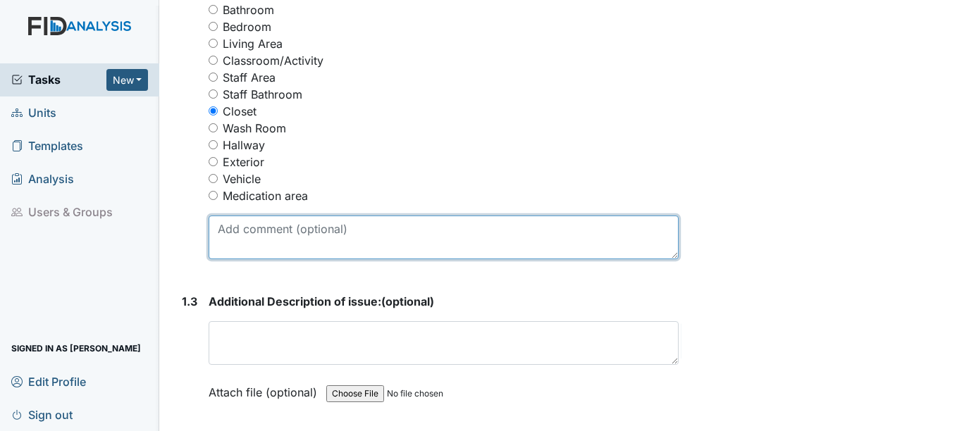
click at [363, 235] on textarea at bounding box center [443, 238] width 469 height 44
type textarea "b"
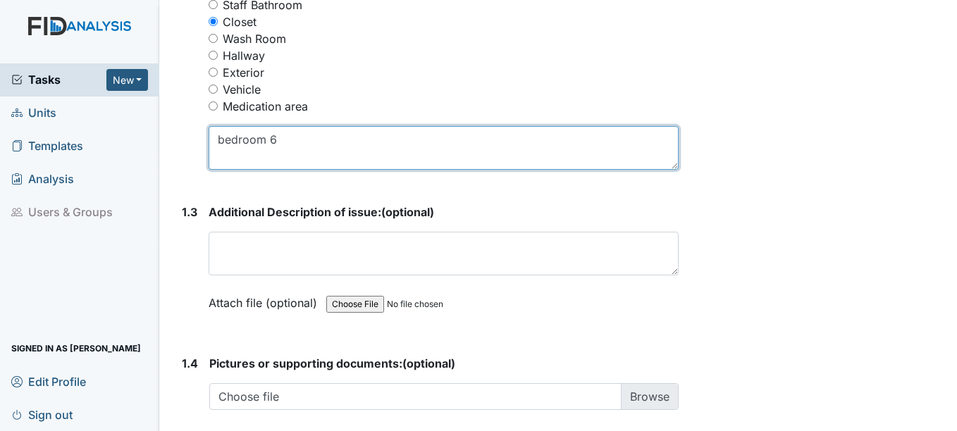
scroll to position [775, 0]
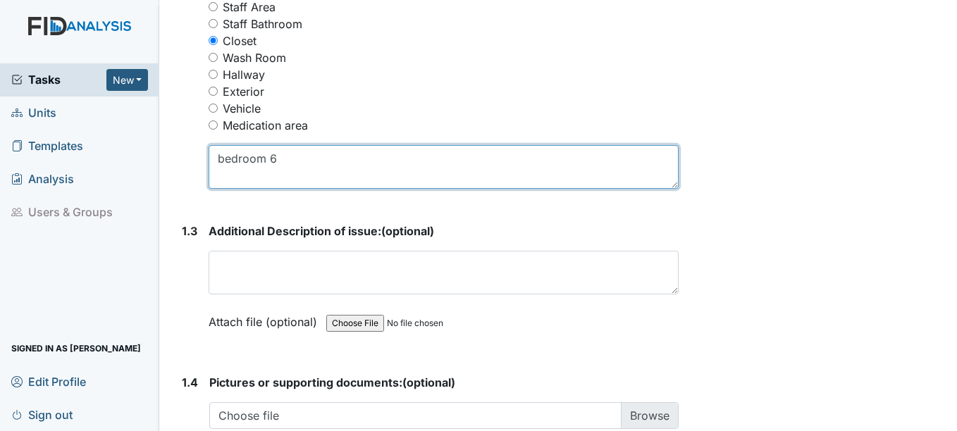
type textarea "bedroom 6"
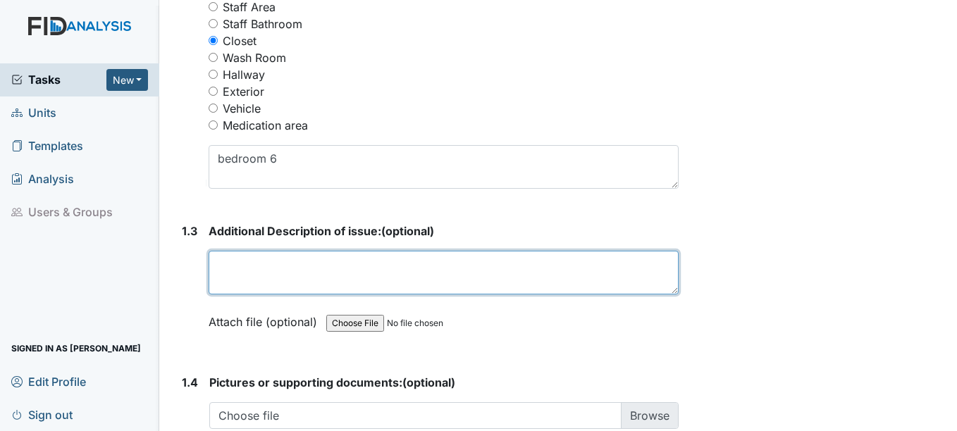
click at [362, 273] on textarea at bounding box center [443, 273] width 469 height 44
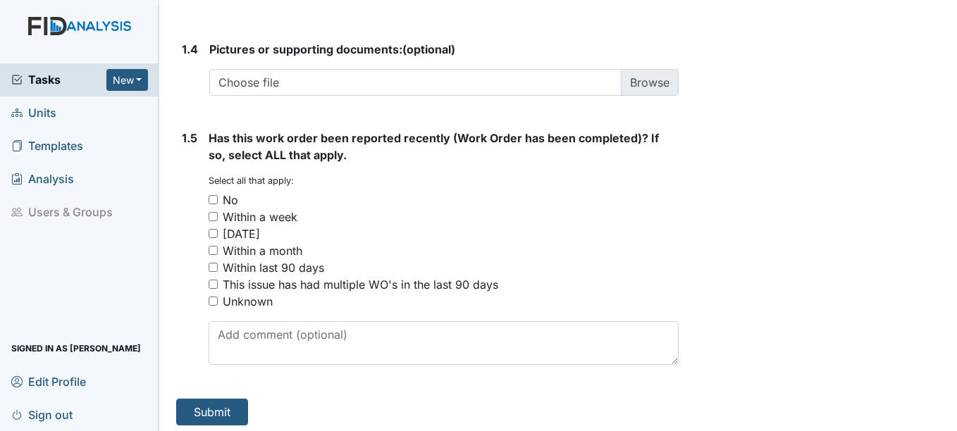
scroll to position [1114, 0]
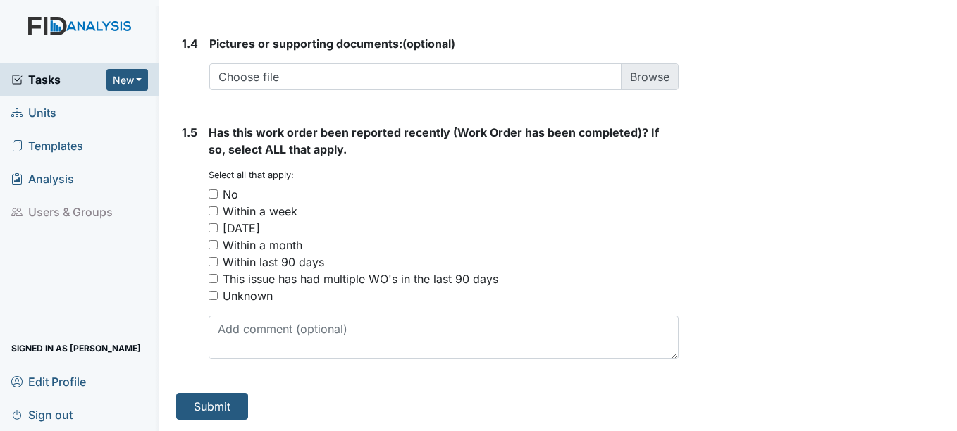
type textarea "Bedroom 6 closet door will not close."
click at [233, 197] on div "No" at bounding box center [231, 194] width 16 height 17
click at [218, 197] on input "No" at bounding box center [213, 194] width 9 height 9
checkbox input "true"
click at [237, 405] on button "Submit" at bounding box center [212, 406] width 72 height 27
